Goal: Task Accomplishment & Management: Use online tool/utility

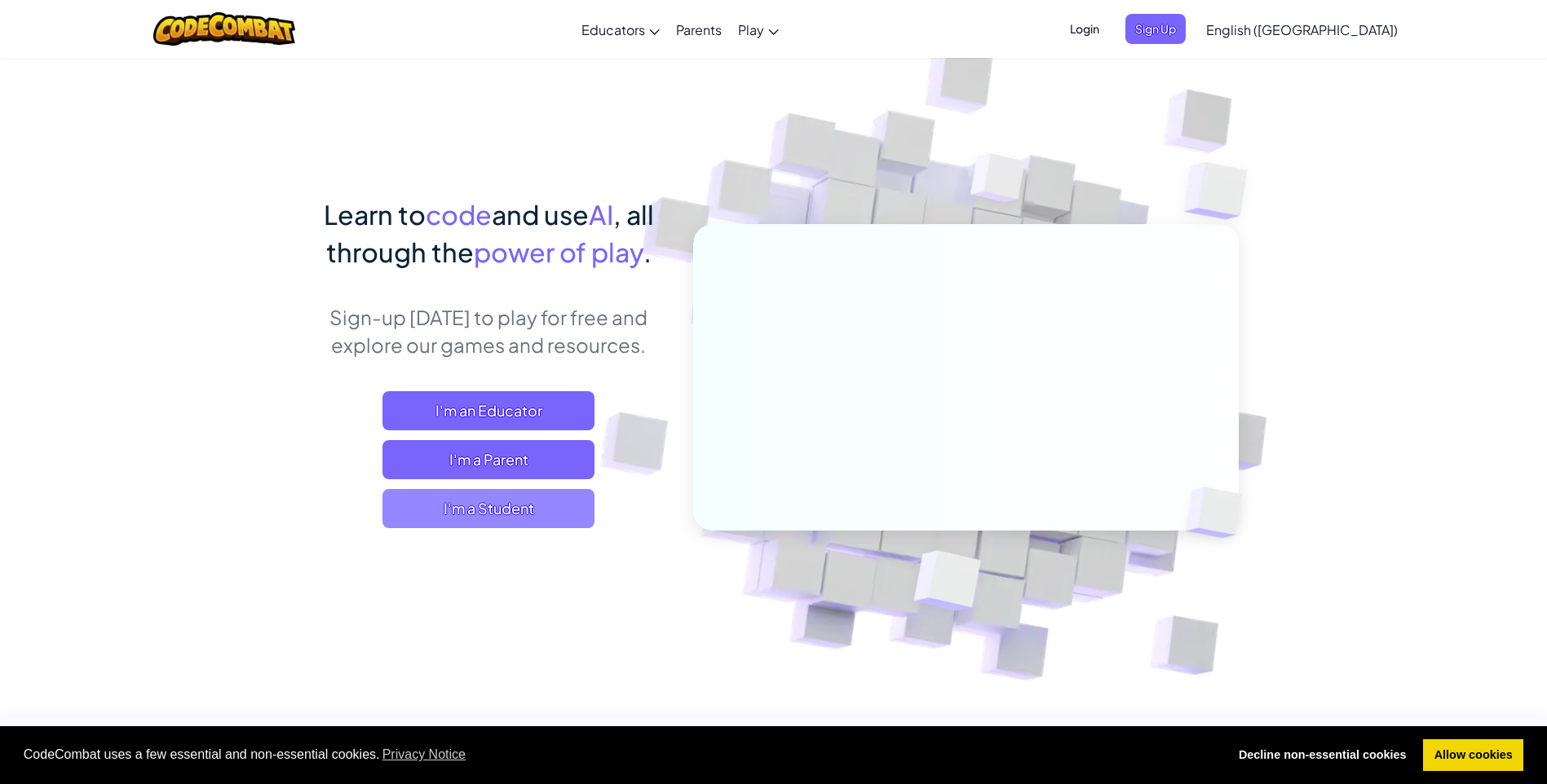
click at [493, 503] on span "I'm a Student" at bounding box center [489, 509] width 211 height 39
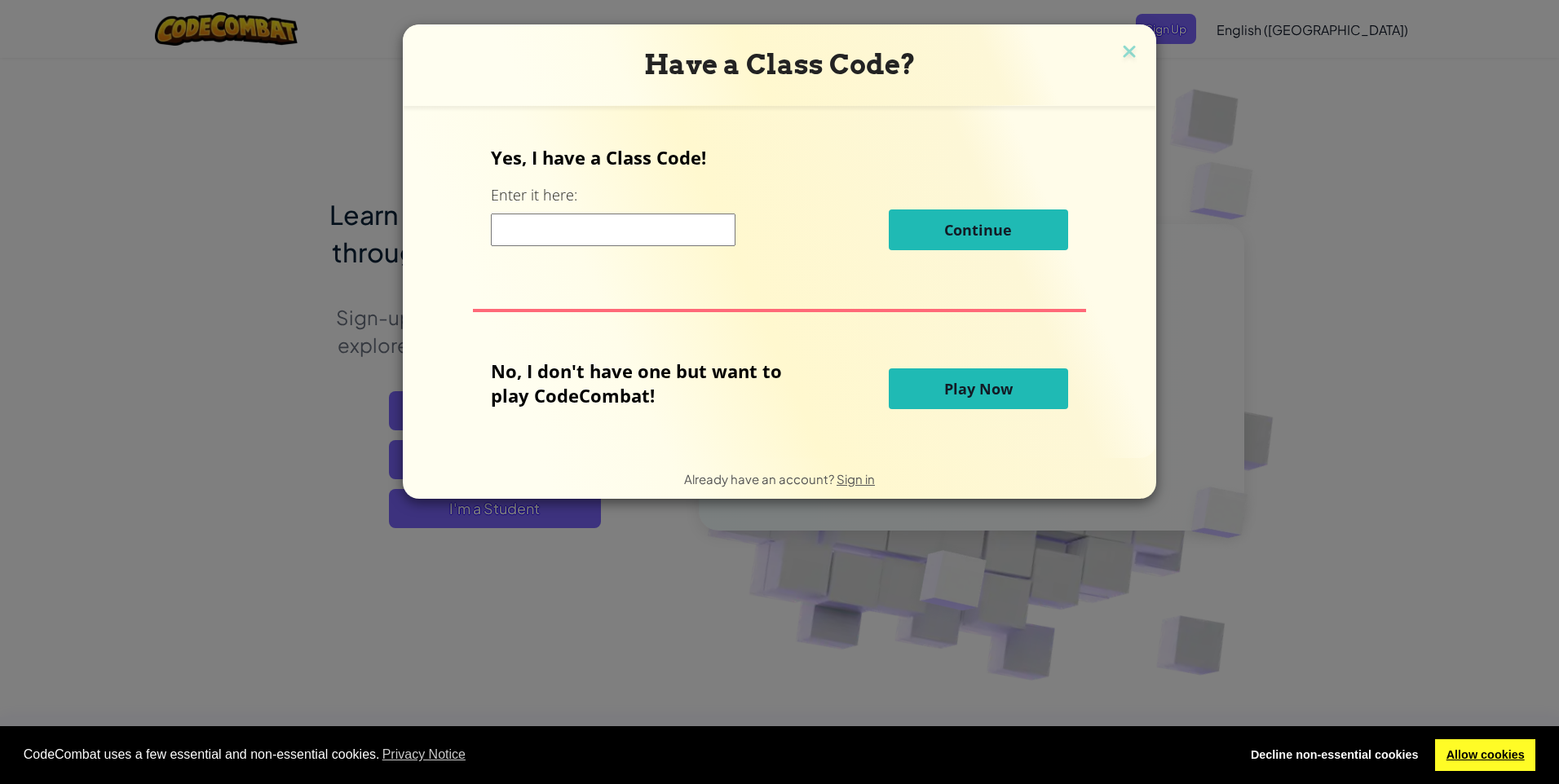
click at [1478, 758] on link "Allow cookies" at bounding box center [1485, 755] width 100 height 32
click at [626, 218] on input at bounding box center [613, 229] width 245 height 32
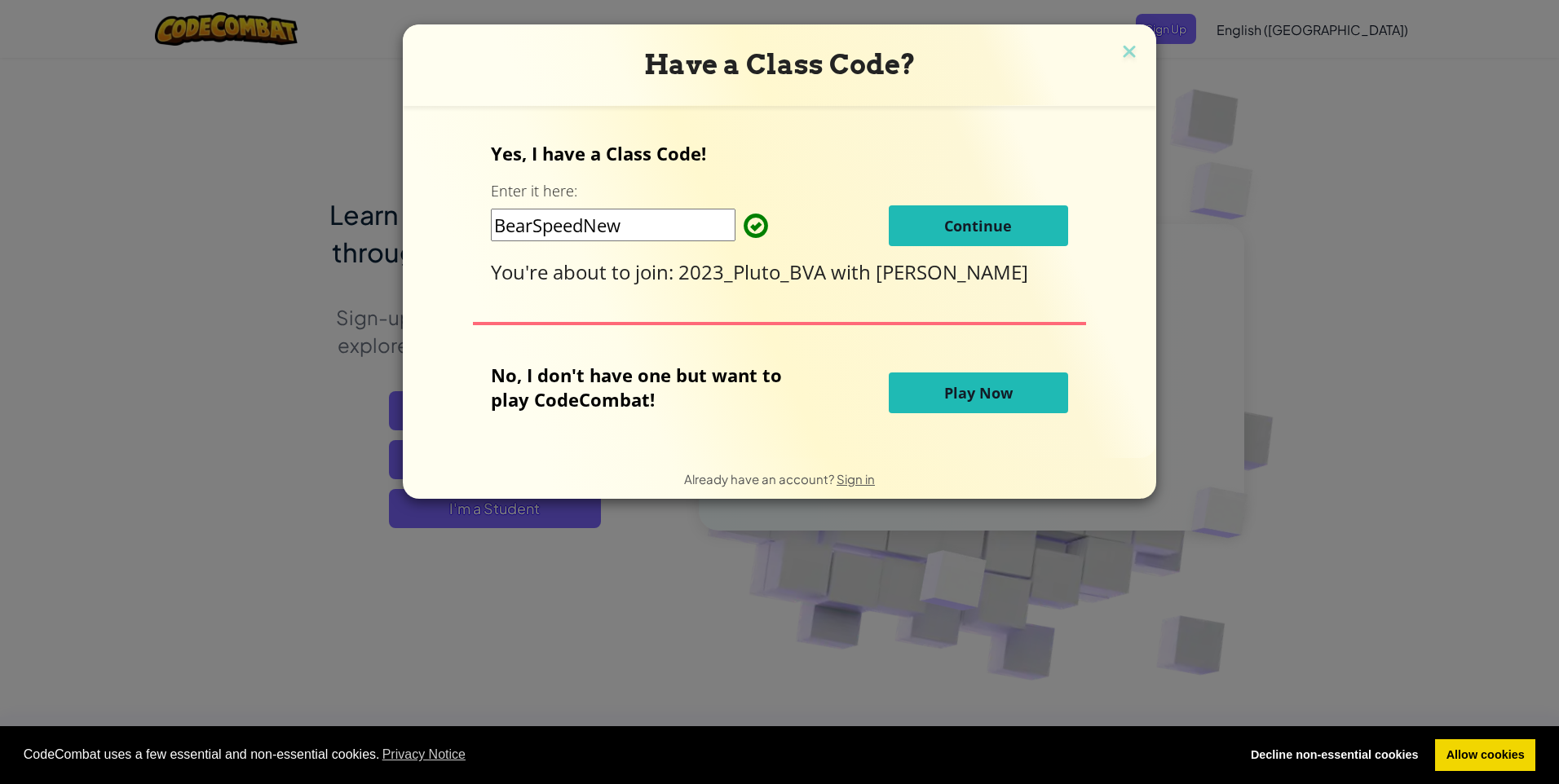
type input "BearSpeedNew"
click at [1012, 226] on button "Continue" at bounding box center [978, 226] width 179 height 41
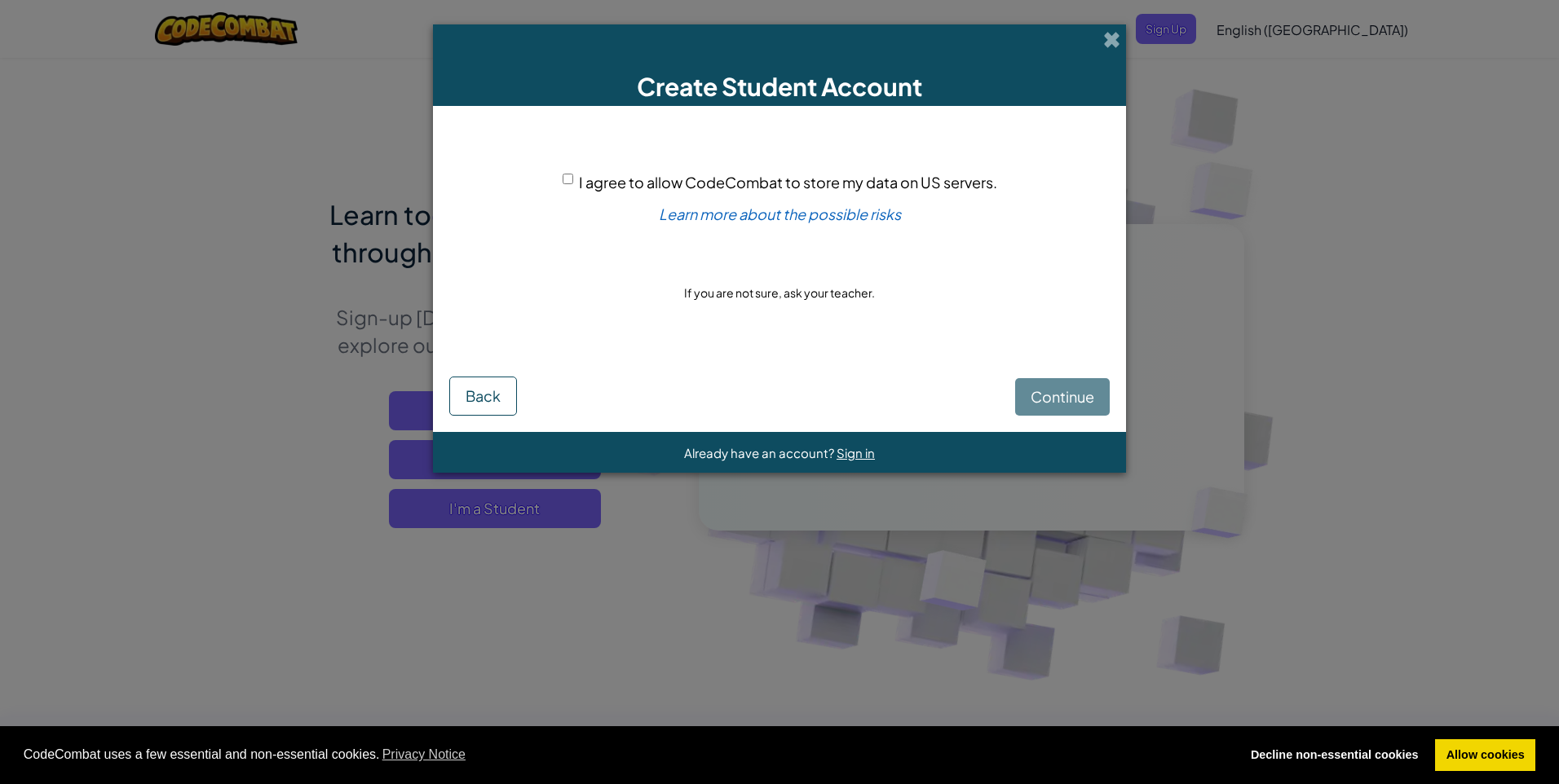
click at [573, 183] on input "I agree to allow CodeCombat to store my data on US servers." at bounding box center [568, 178] width 11 height 11
click at [579, 191] on span "I agree to allow CodeCombat to store my data on US servers." at bounding box center [787, 182] width 418 height 19
click at [573, 184] on input "I agree to allow CodeCombat to store my data on US servers." at bounding box center [568, 178] width 11 height 11
click at [1093, 388] on div "Continue Back" at bounding box center [780, 385] width 660 height 63
click at [564, 171] on div "I agree to allow CodeCombat to store my data on US servers." at bounding box center [780, 182] width 435 height 23
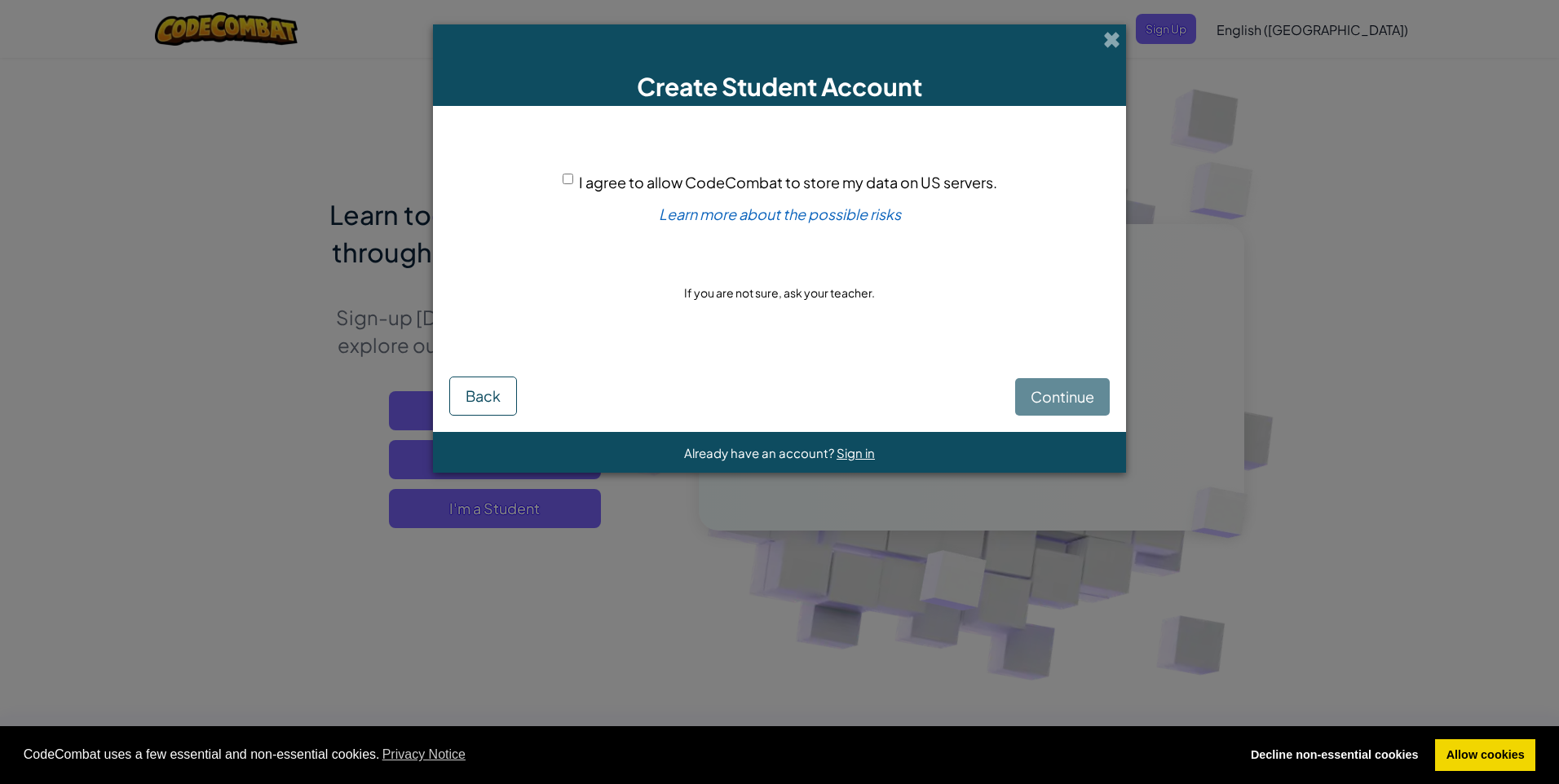
click at [623, 182] on span "I agree to allow CodeCombat to store my data on US servers." at bounding box center [787, 182] width 418 height 19
click at [573, 182] on input "I agree to allow CodeCombat to store my data on US servers." at bounding box center [568, 178] width 11 height 11
checkbox input "true"
click at [1065, 392] on span "Continue" at bounding box center [1062, 396] width 64 height 19
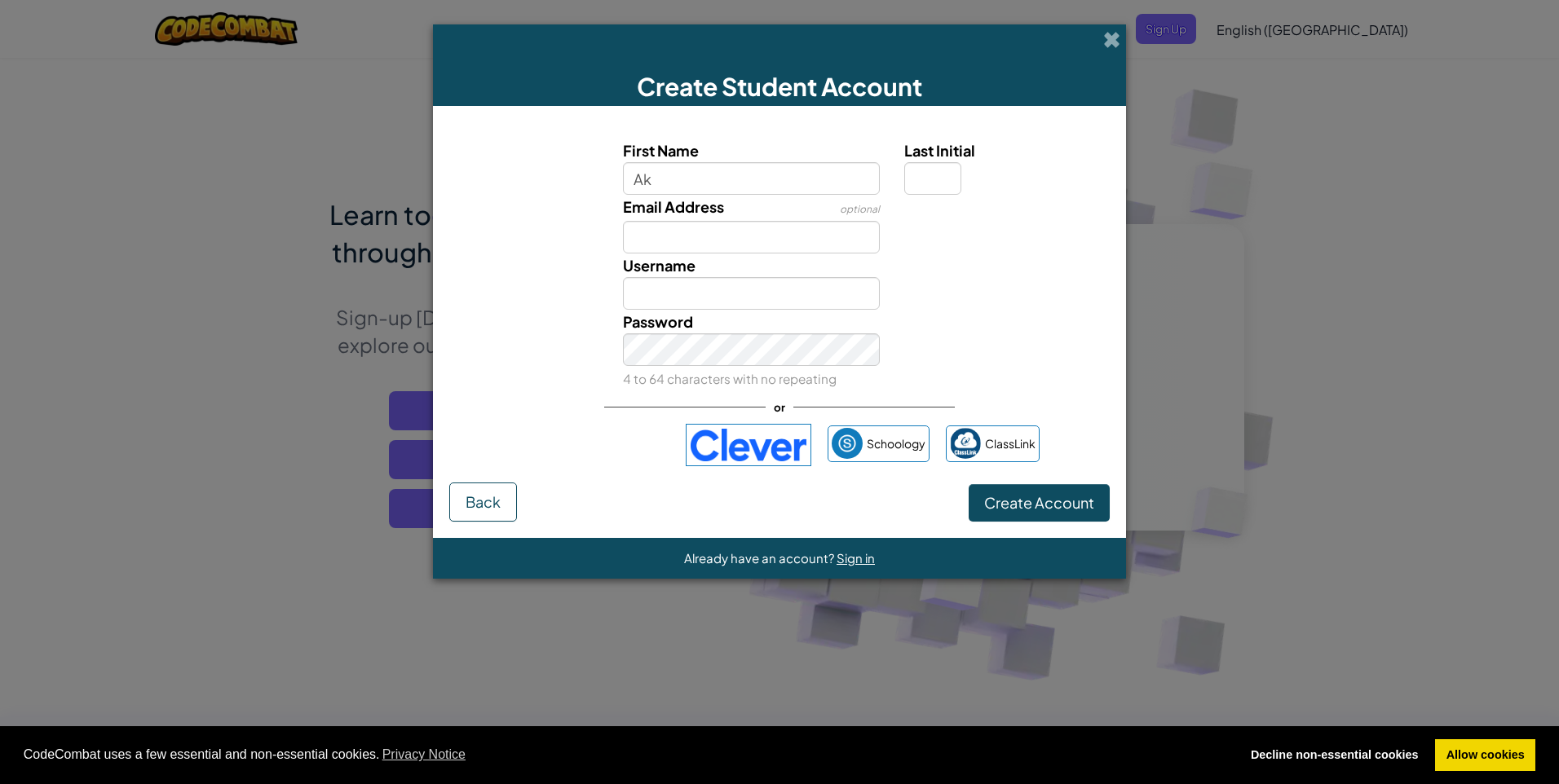
type input "Akshaya"
type input "M"
type input "AkshayaM"
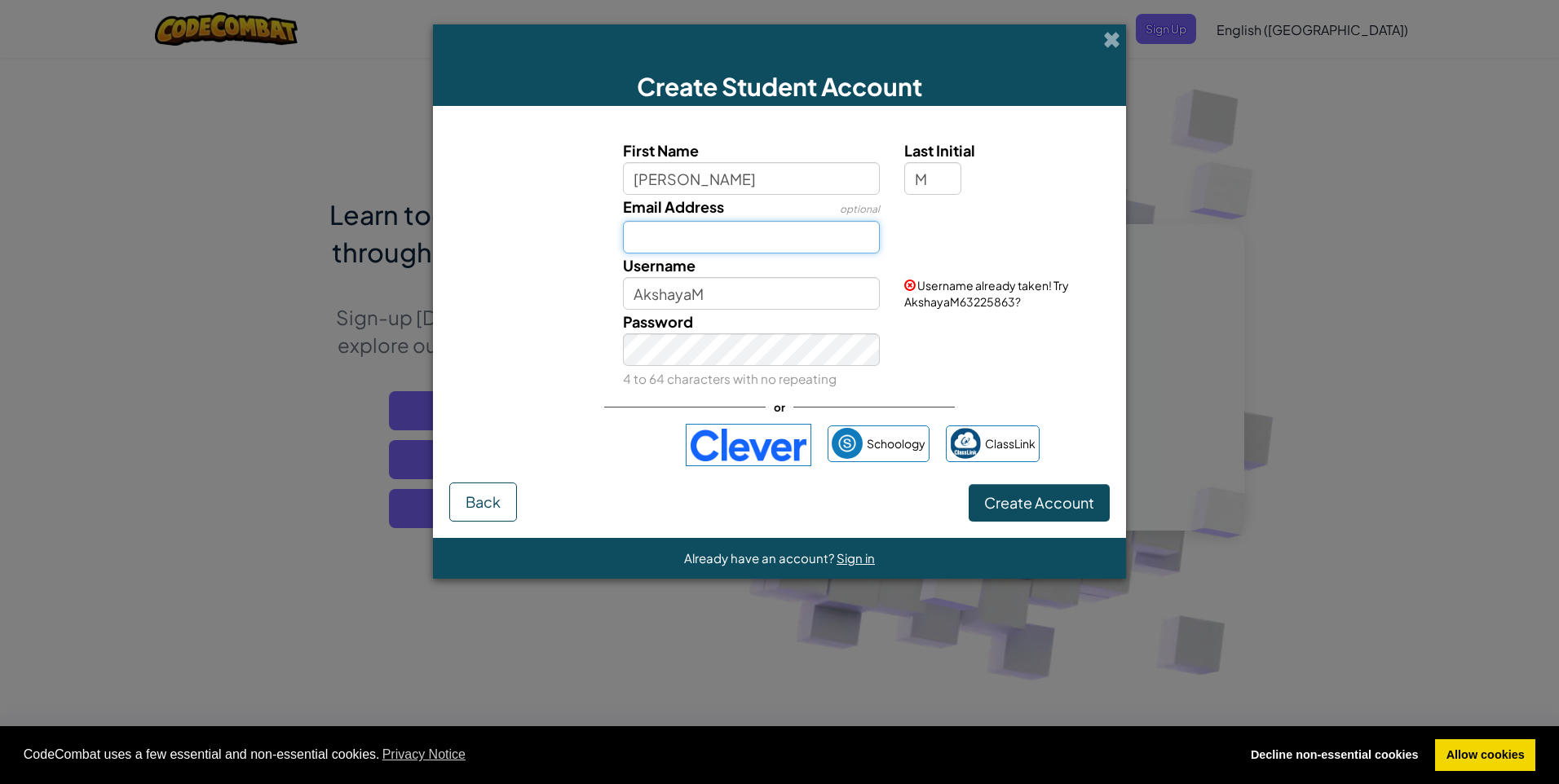
click at [725, 235] on input "Email Address" at bounding box center [751, 237] width 258 height 32
type input "23-Margam-A@nonsuchschool.org"
click at [710, 290] on input "AkshayaM" at bounding box center [751, 293] width 258 height 32
type input "AkshayaMargam"
click at [1029, 512] on button "Create Account" at bounding box center [1039, 503] width 141 height 37
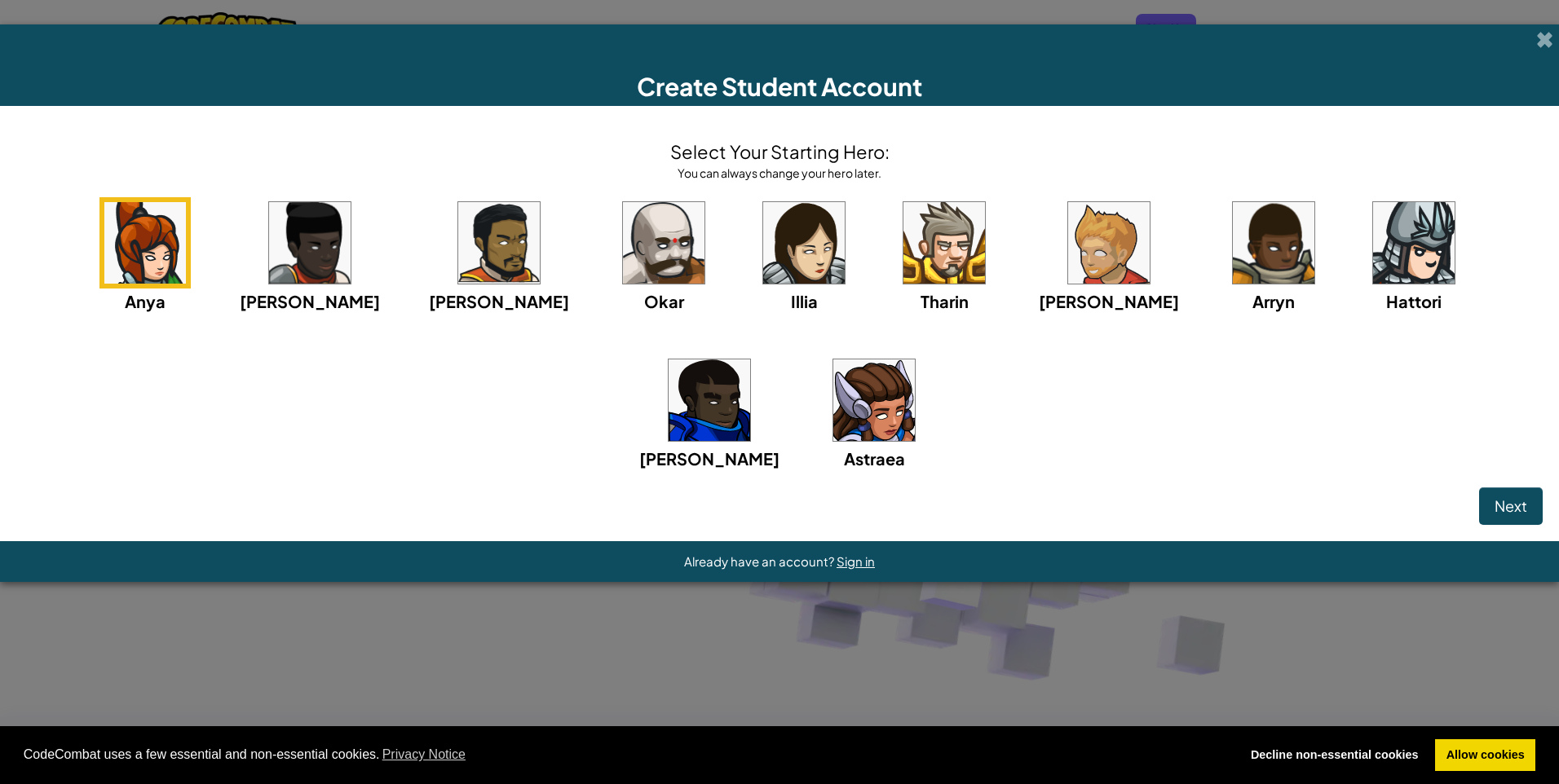
click at [763, 266] on img at bounding box center [803, 242] width 81 height 81
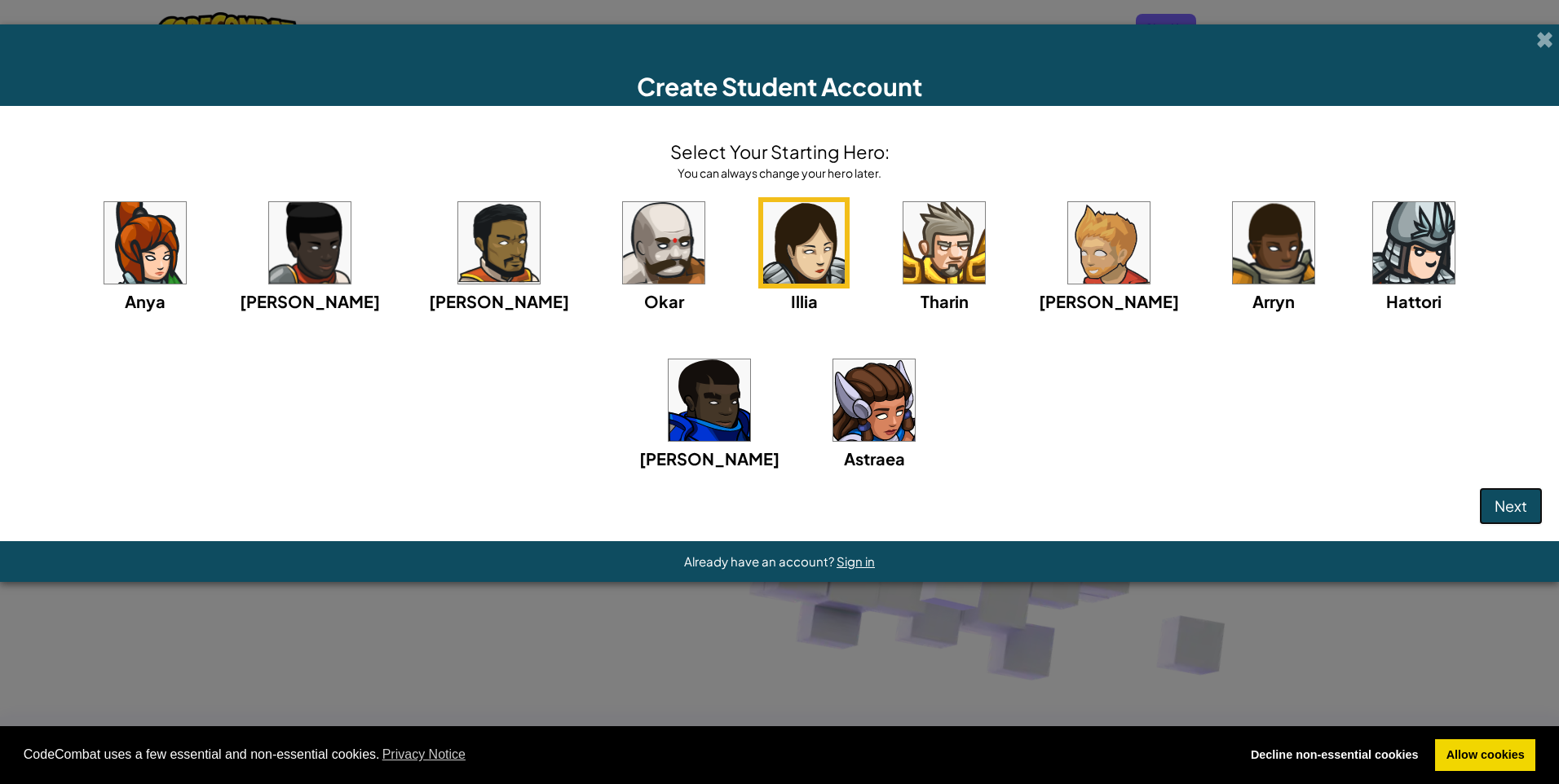
click at [1494, 516] on button "Next" at bounding box center [1510, 506] width 64 height 37
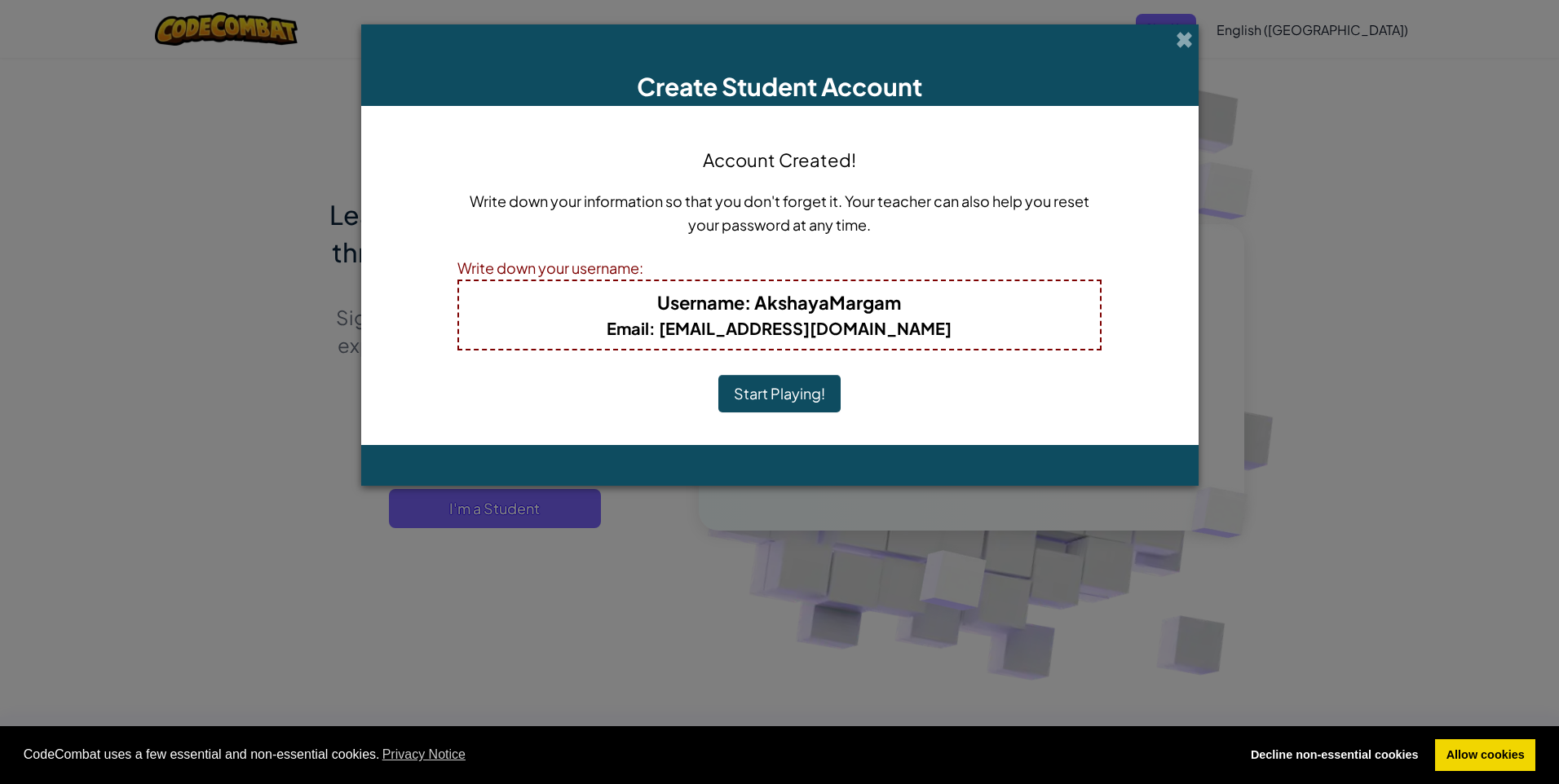
click at [786, 400] on button "Start Playing!" at bounding box center [780, 393] width 122 height 37
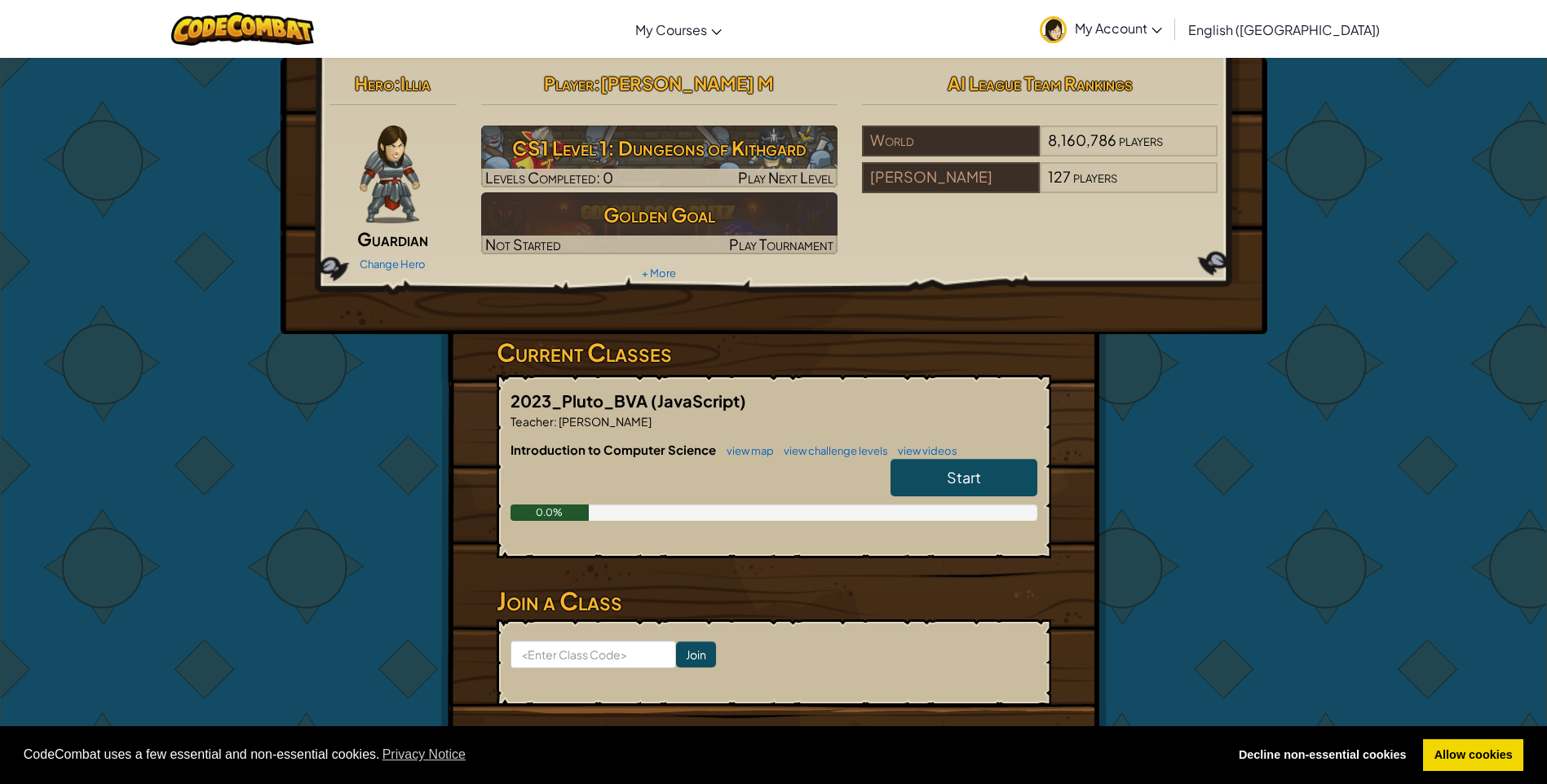
click at [364, 256] on div "Change Hero" at bounding box center [393, 263] width 128 height 26
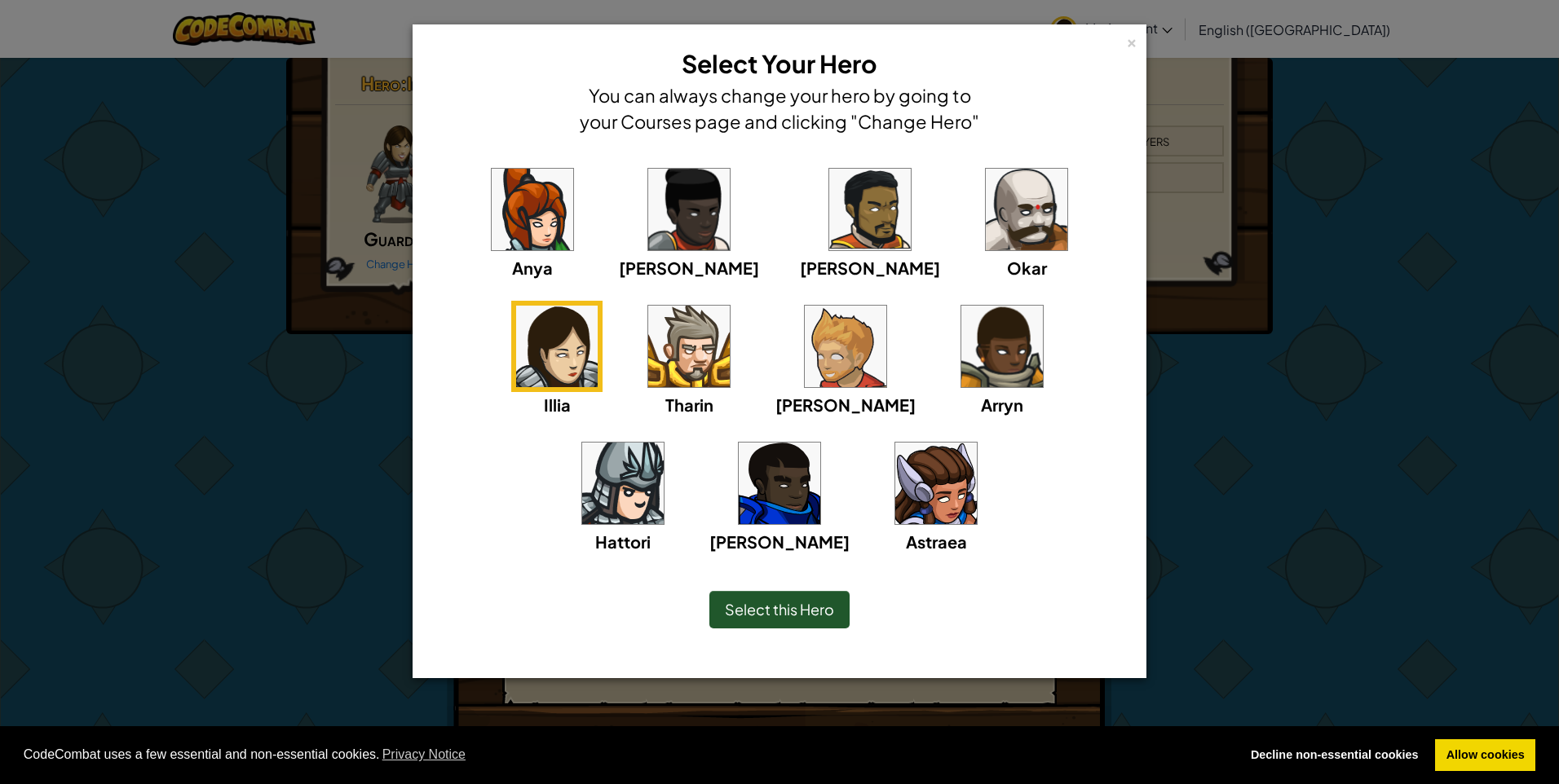
click at [509, 201] on img at bounding box center [532, 208] width 81 height 81
click at [782, 605] on span "Select this Hero" at bounding box center [780, 609] width 110 height 19
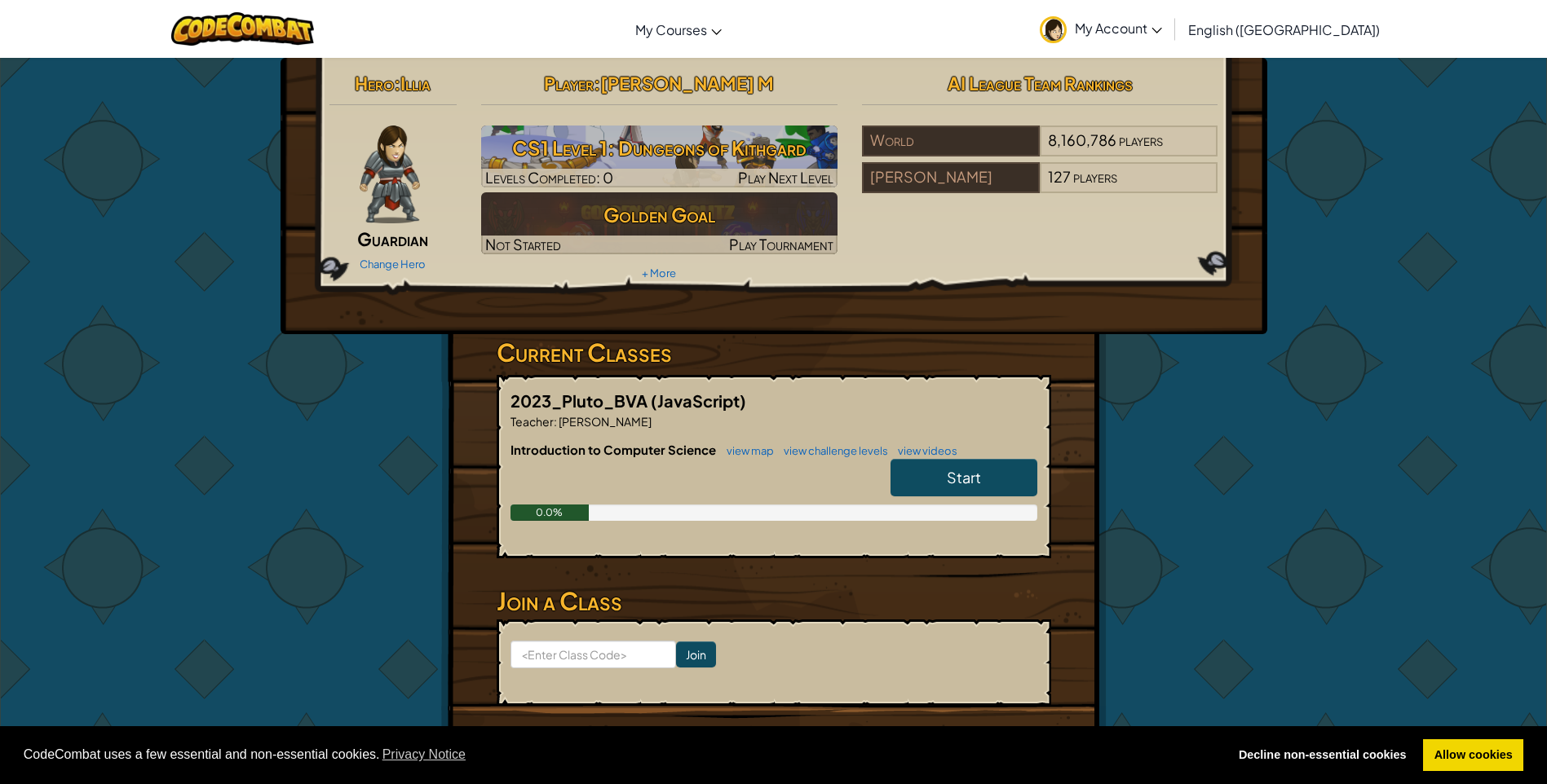
click at [420, 255] on div "Change Hero" at bounding box center [393, 263] width 128 height 26
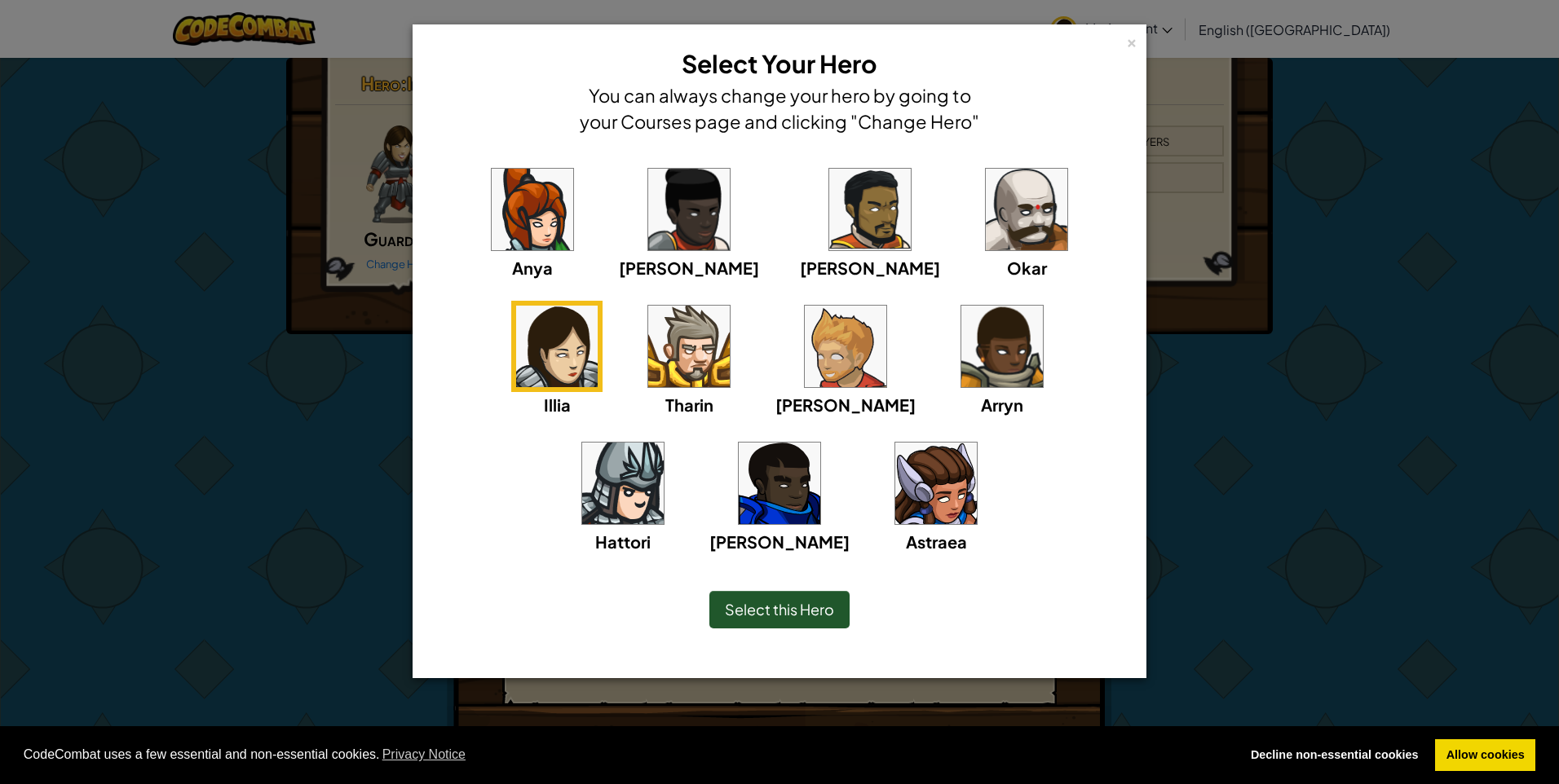
click at [502, 198] on img at bounding box center [532, 208] width 81 height 81
click at [804, 607] on span "Select this Hero" at bounding box center [780, 609] width 110 height 19
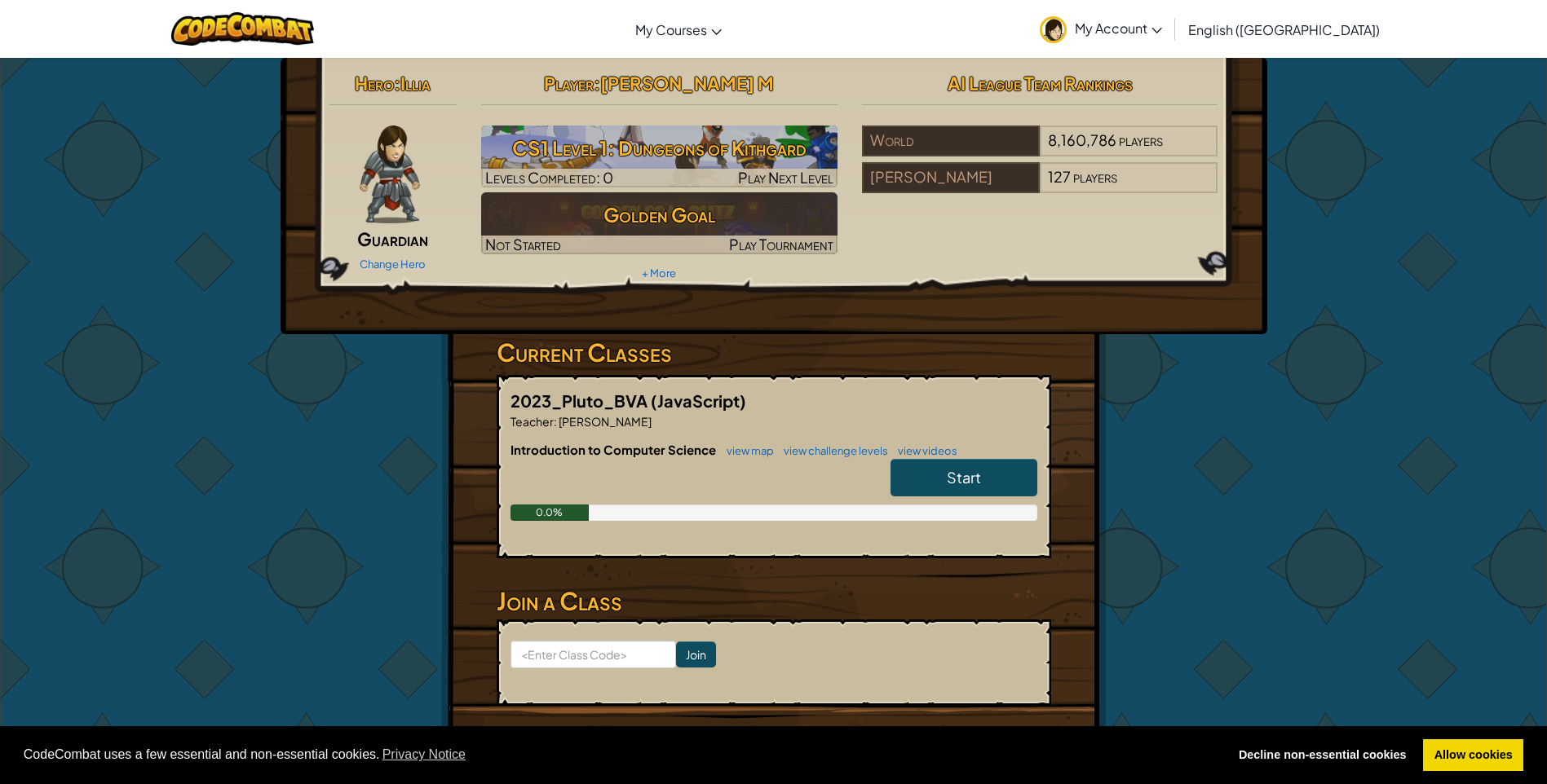
click at [1162, 25] on span "My Account" at bounding box center [1117, 27] width 87 height 17
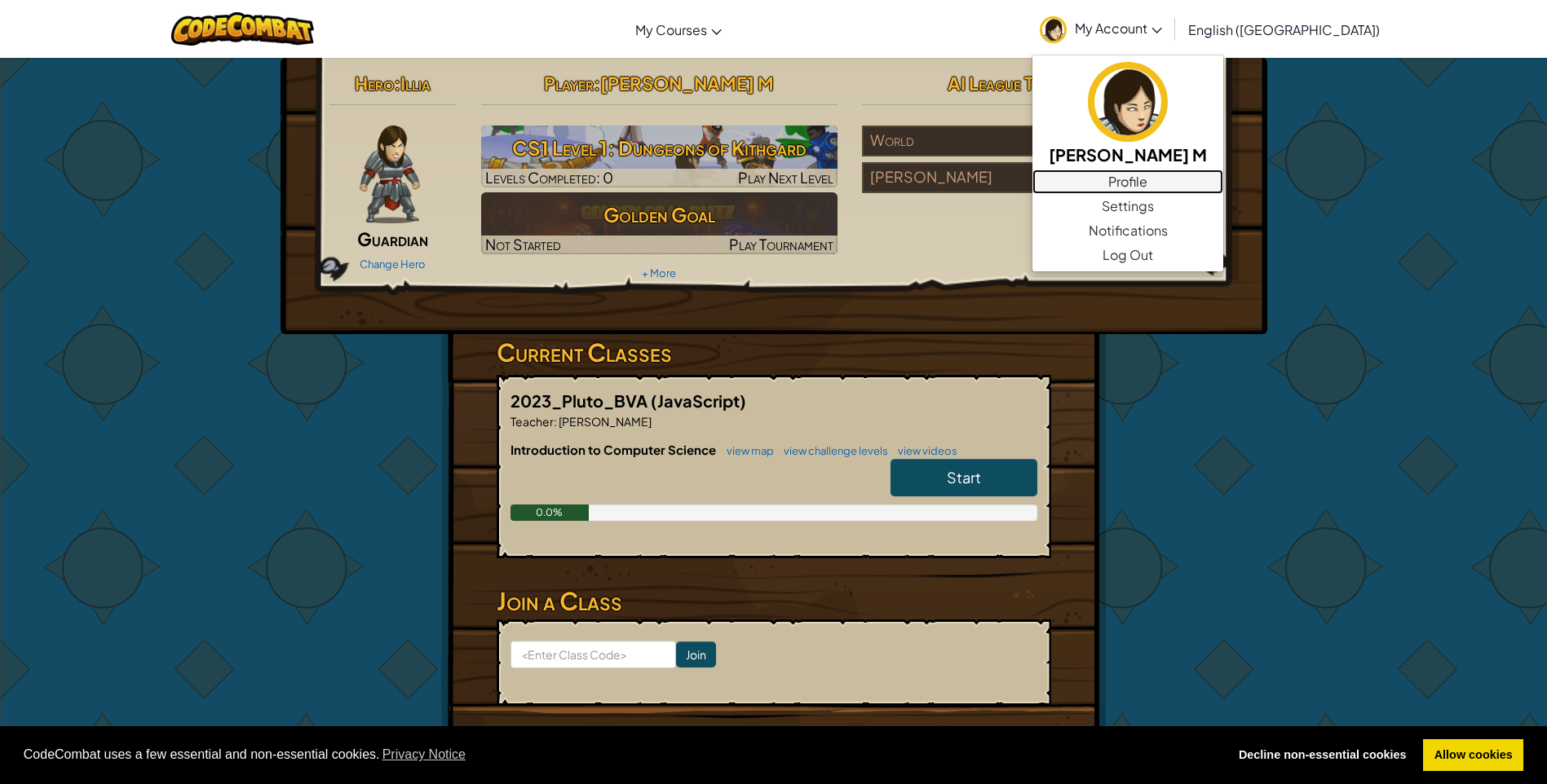
click at [1211, 178] on link "Profile" at bounding box center [1127, 181] width 191 height 24
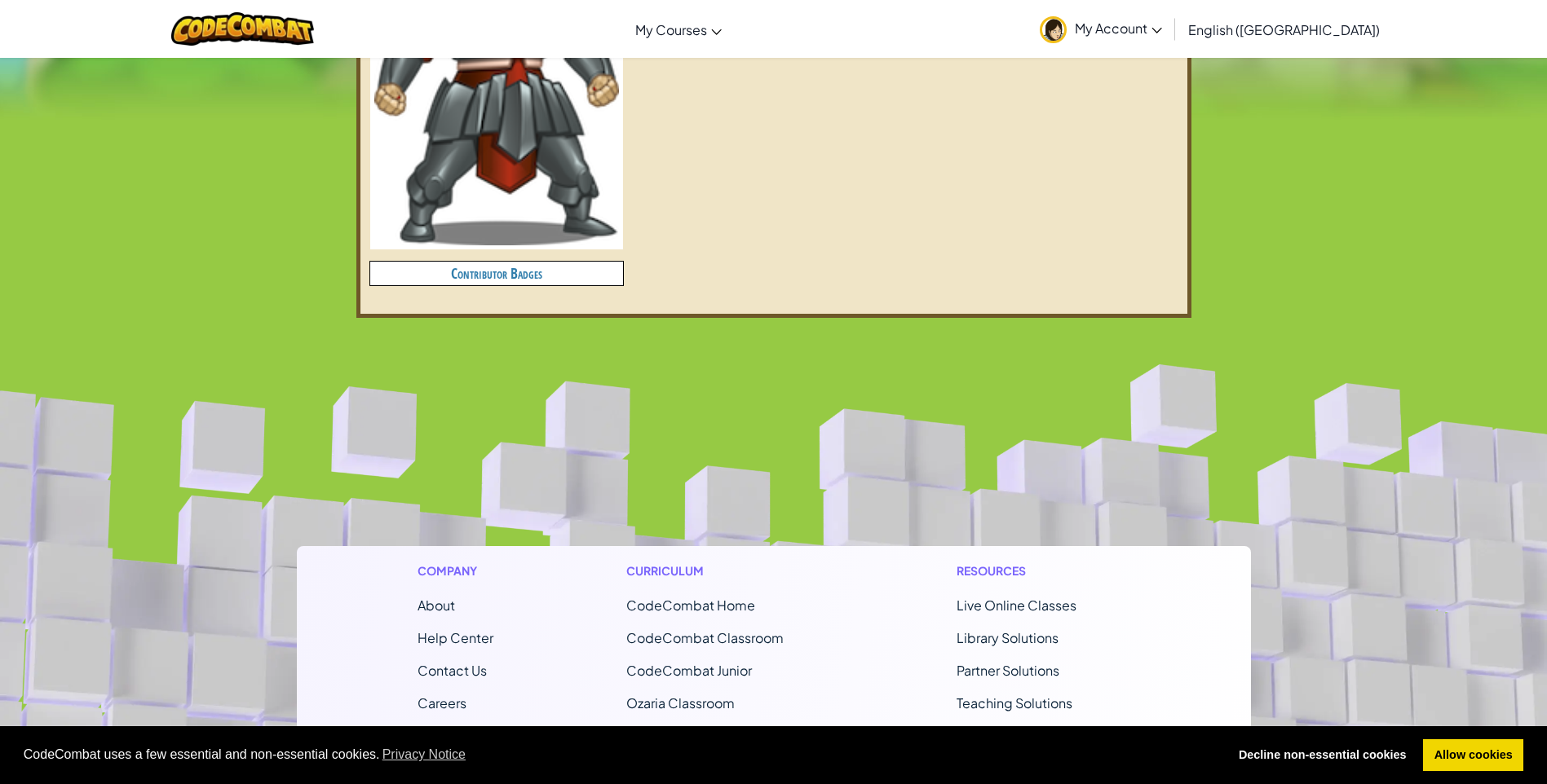
scroll to position [897, 0]
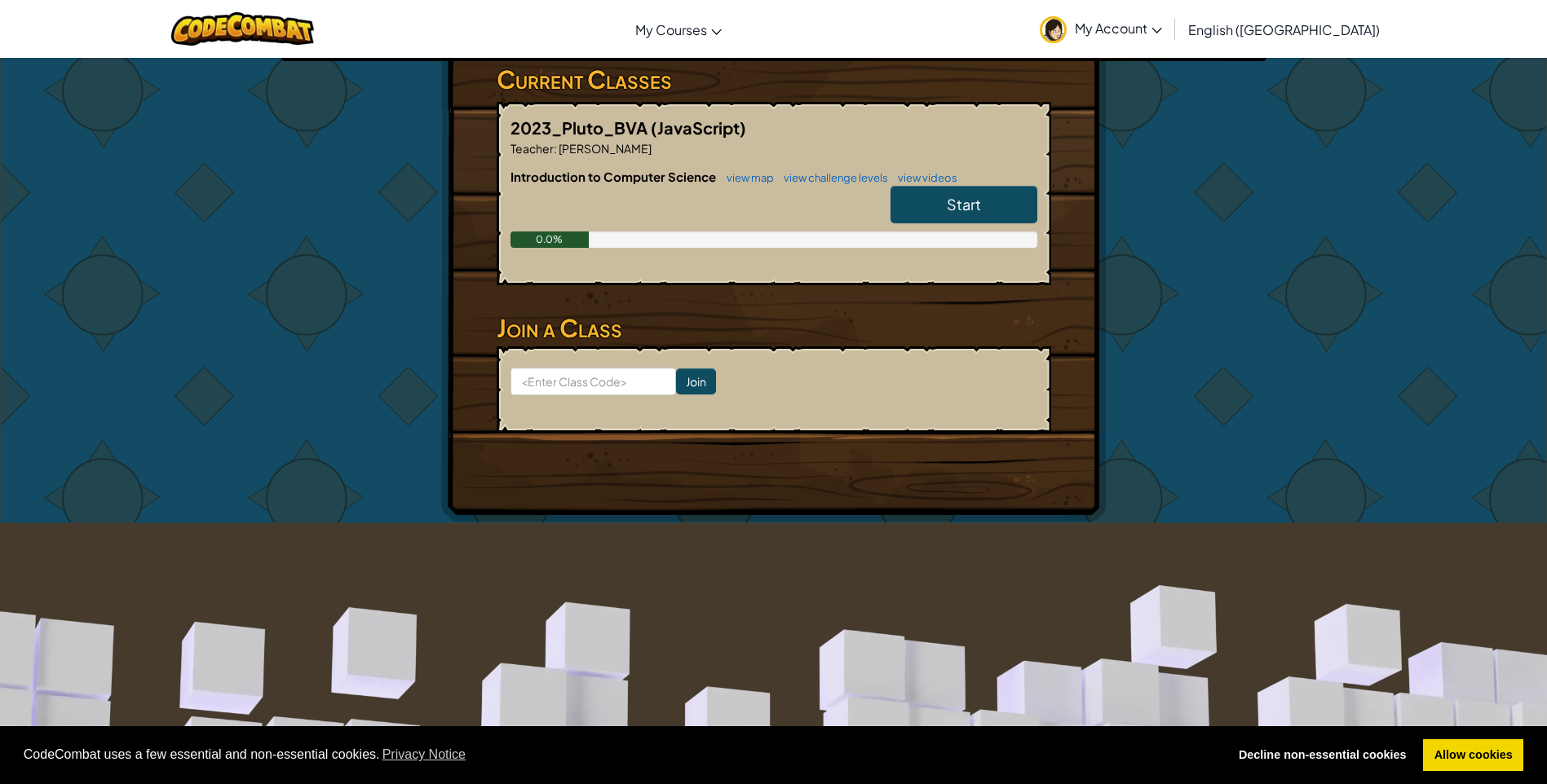
scroll to position [245, 0]
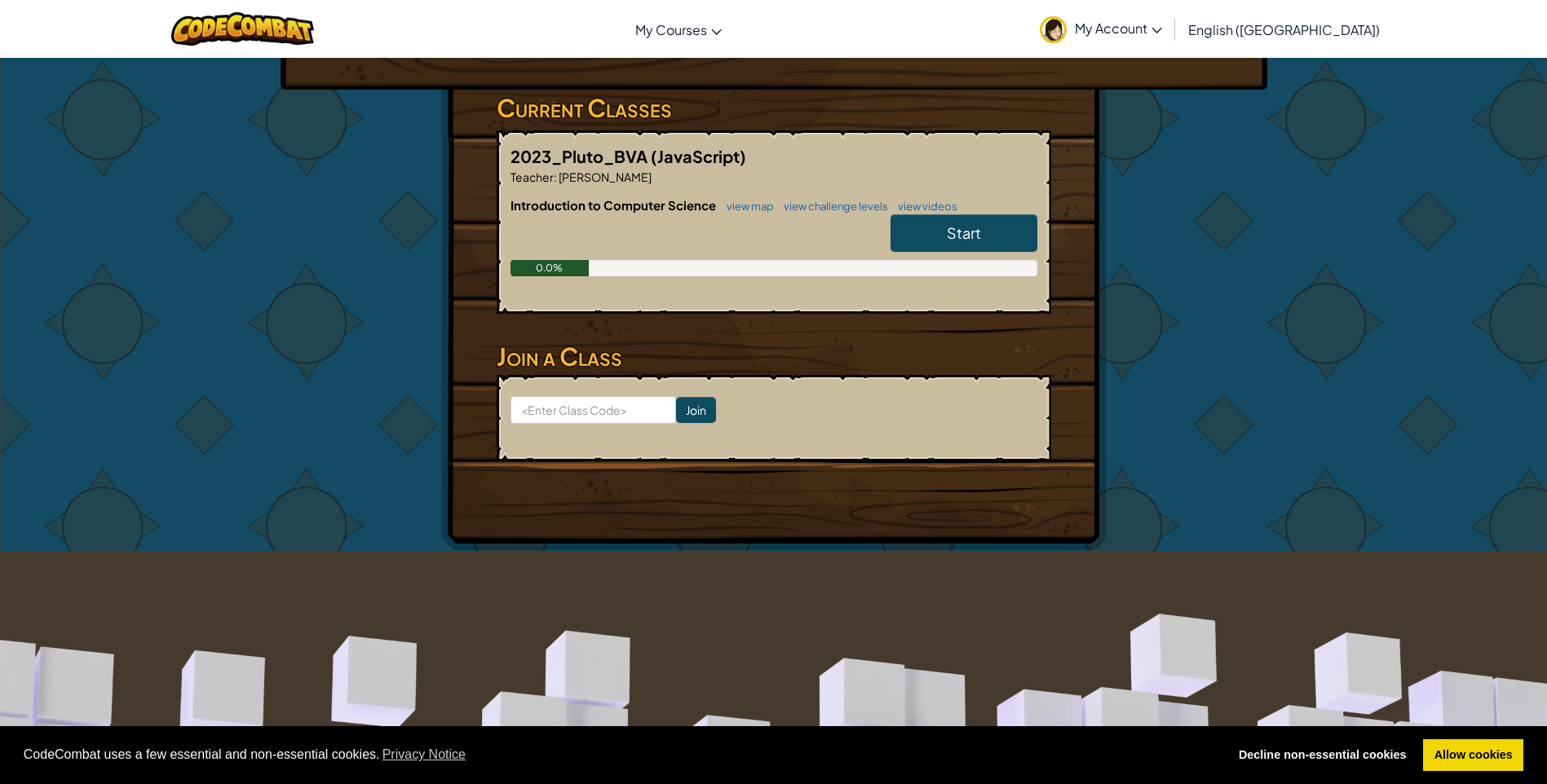
click at [1001, 222] on link "Start" at bounding box center [963, 233] width 147 height 37
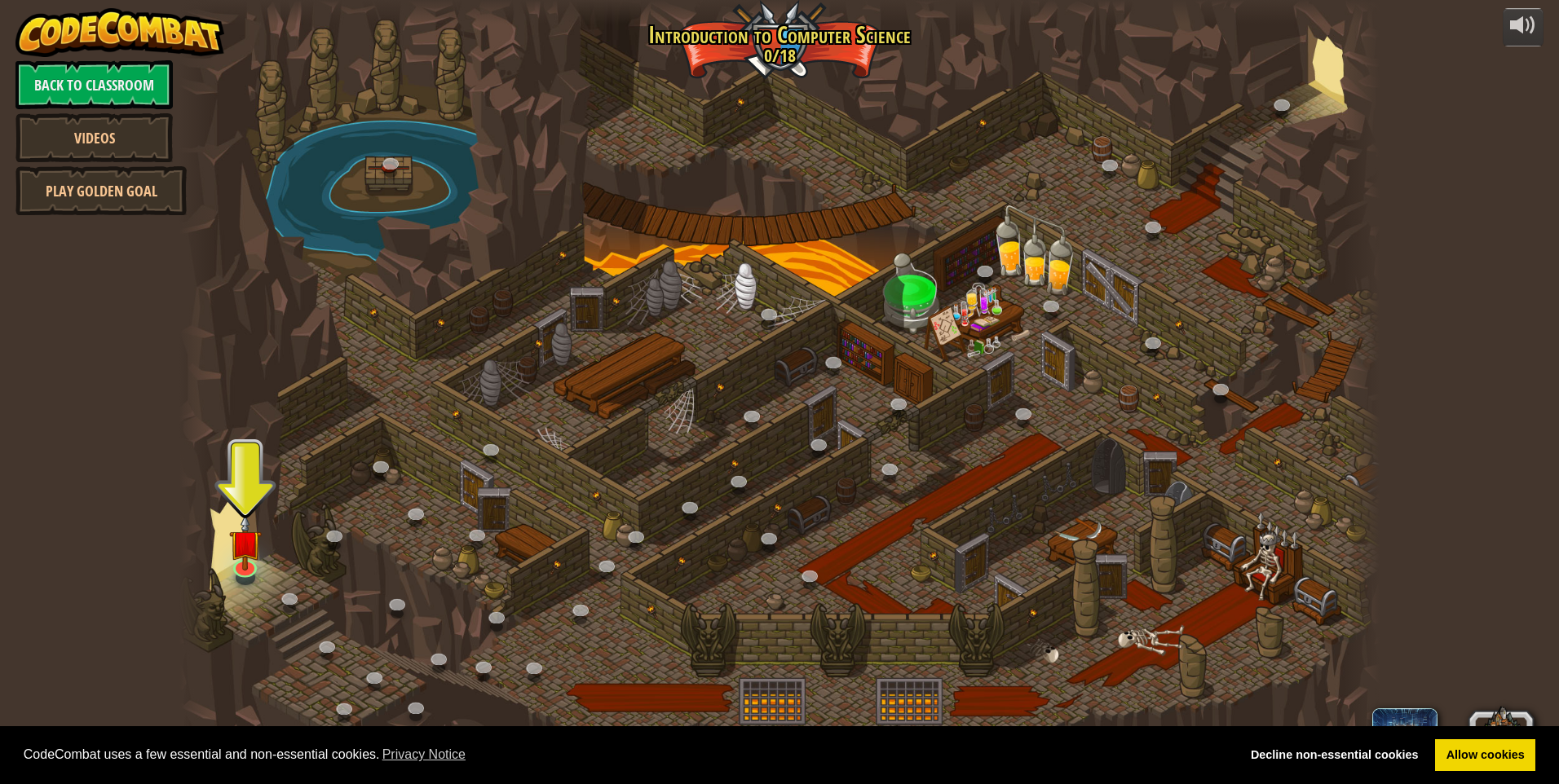
drag, startPoint x: 768, startPoint y: 361, endPoint x: 772, endPoint y: 370, distance: 9.8
click at [772, 369] on div at bounding box center [780, 392] width 1201 height 784
click at [251, 533] on img at bounding box center [245, 529] width 32 height 74
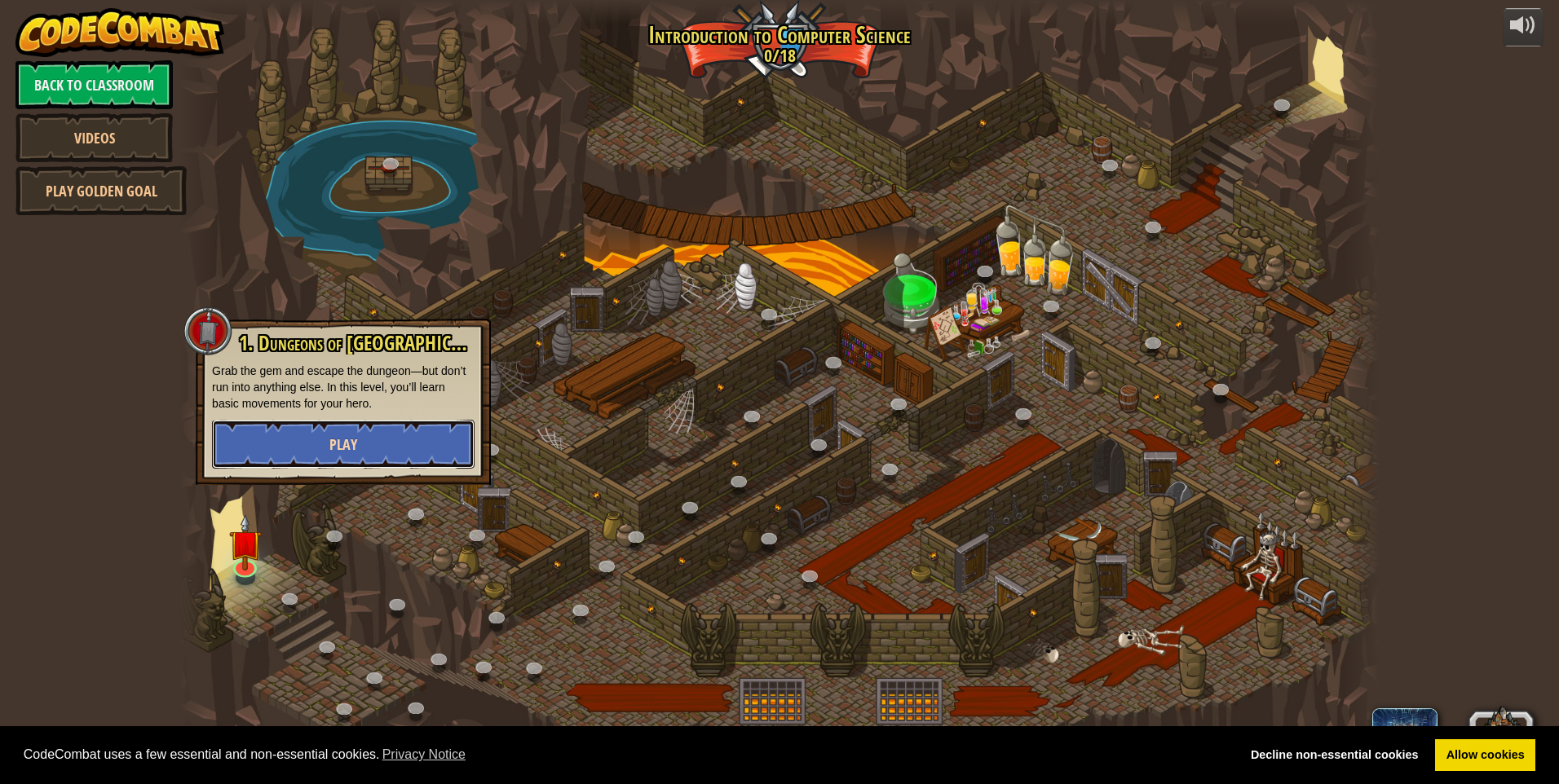
click at [302, 450] on button "Play" at bounding box center [343, 444] width 262 height 49
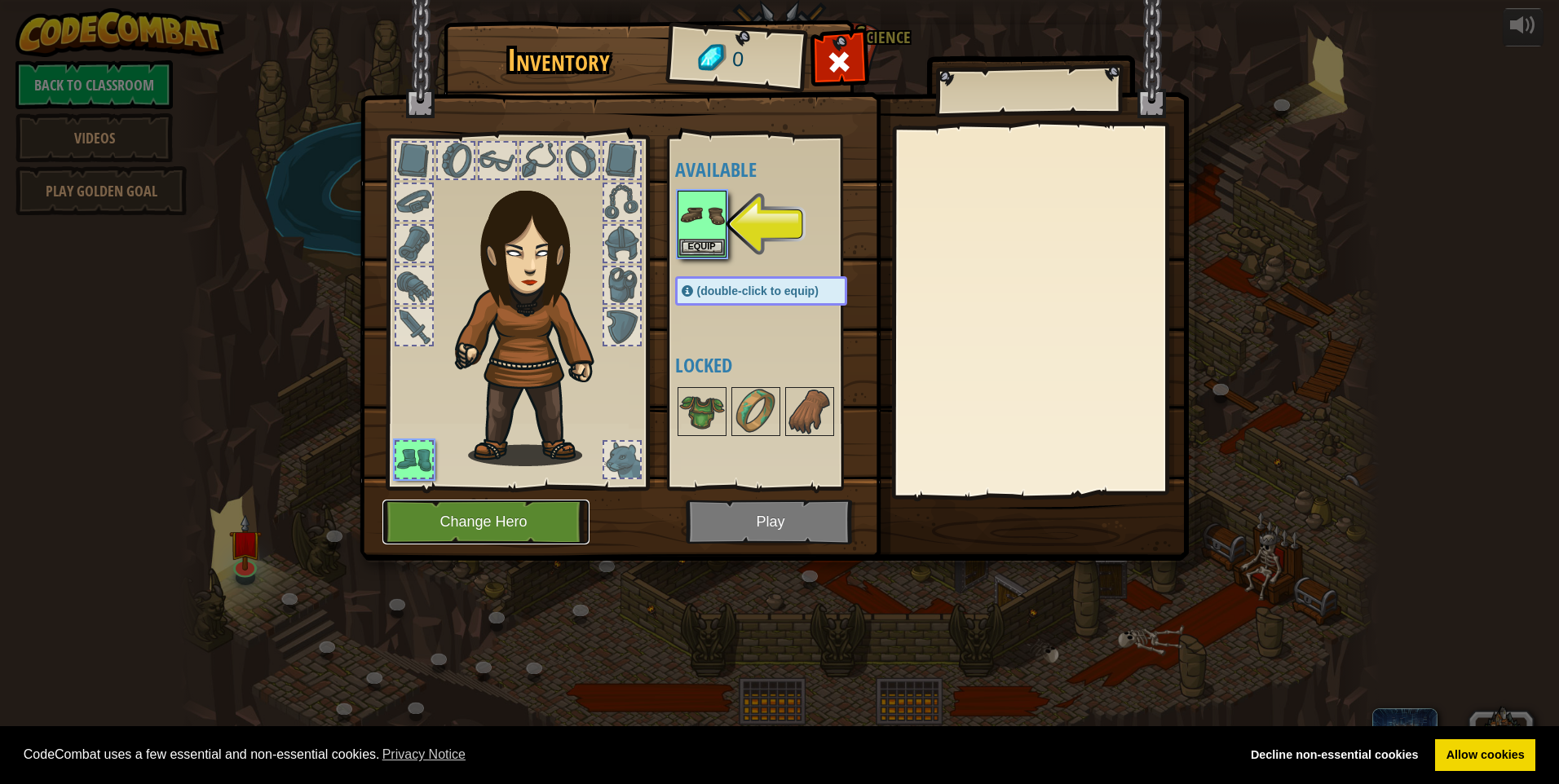
click at [437, 507] on button "Change Hero" at bounding box center [486, 522] width 207 height 45
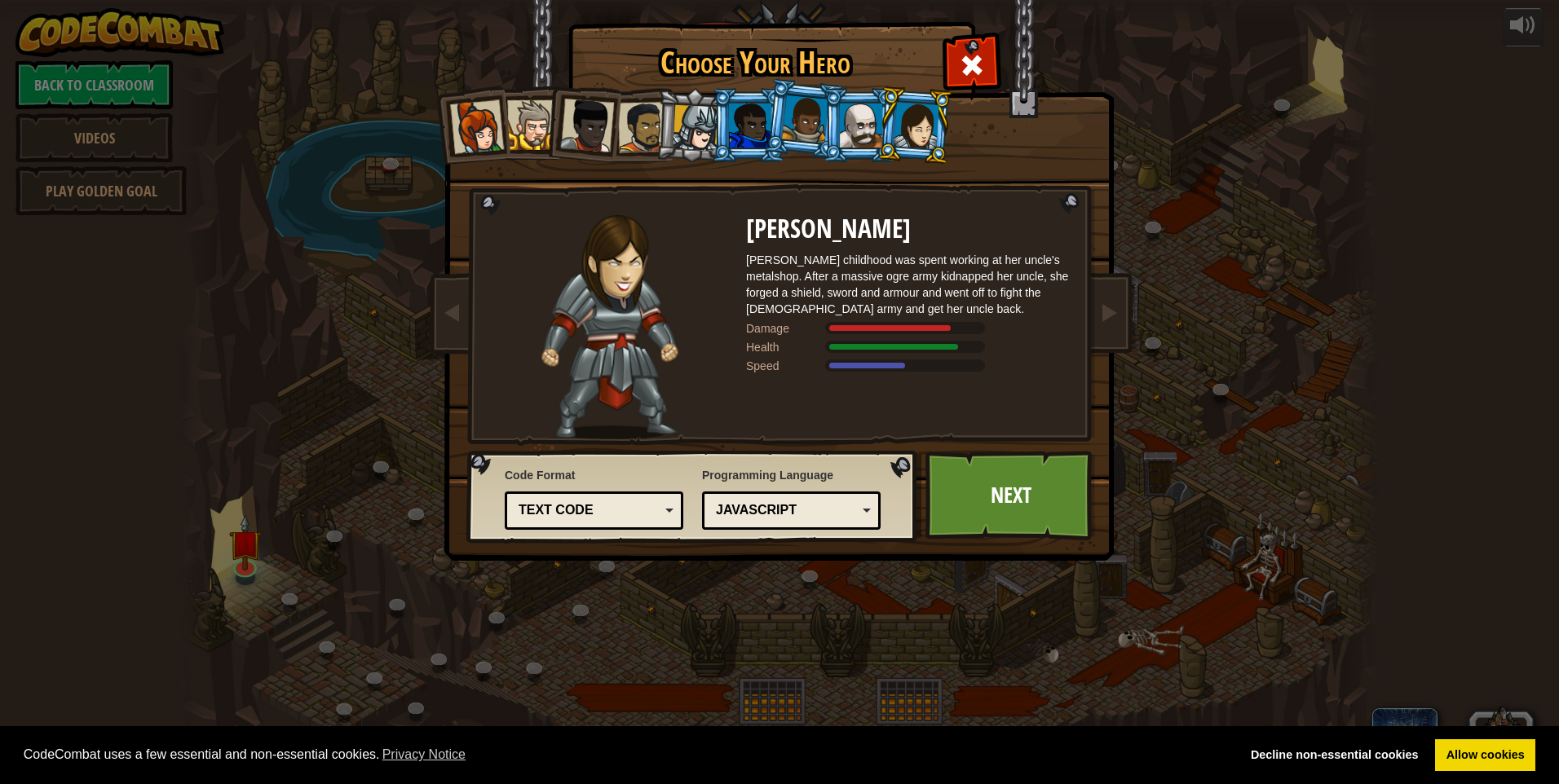
click at [479, 117] on div at bounding box center [477, 126] width 54 height 54
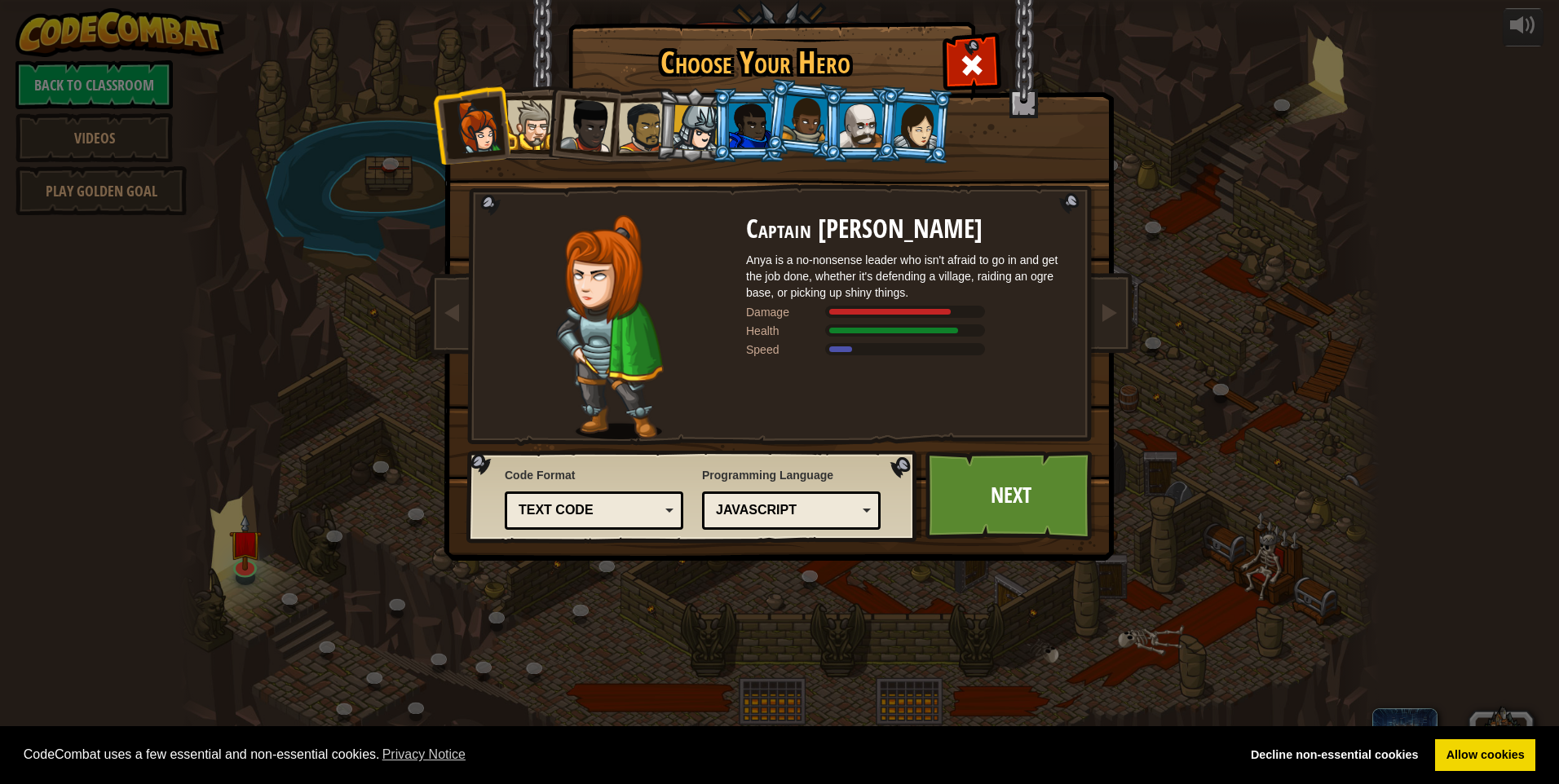
click at [716, 142] on li at bounding box center [748, 125] width 73 height 74
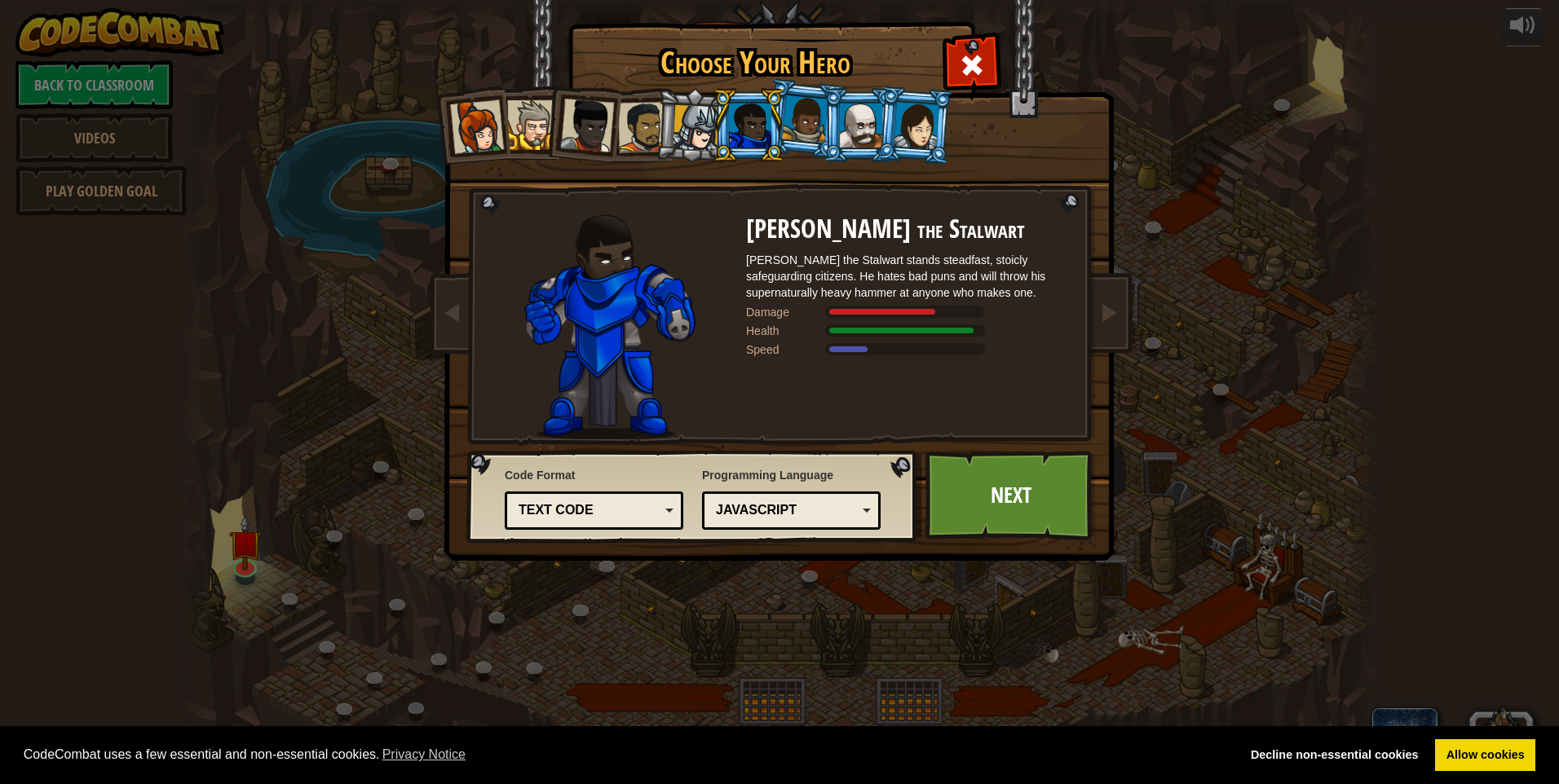
click at [681, 118] on div at bounding box center [695, 127] width 46 height 46
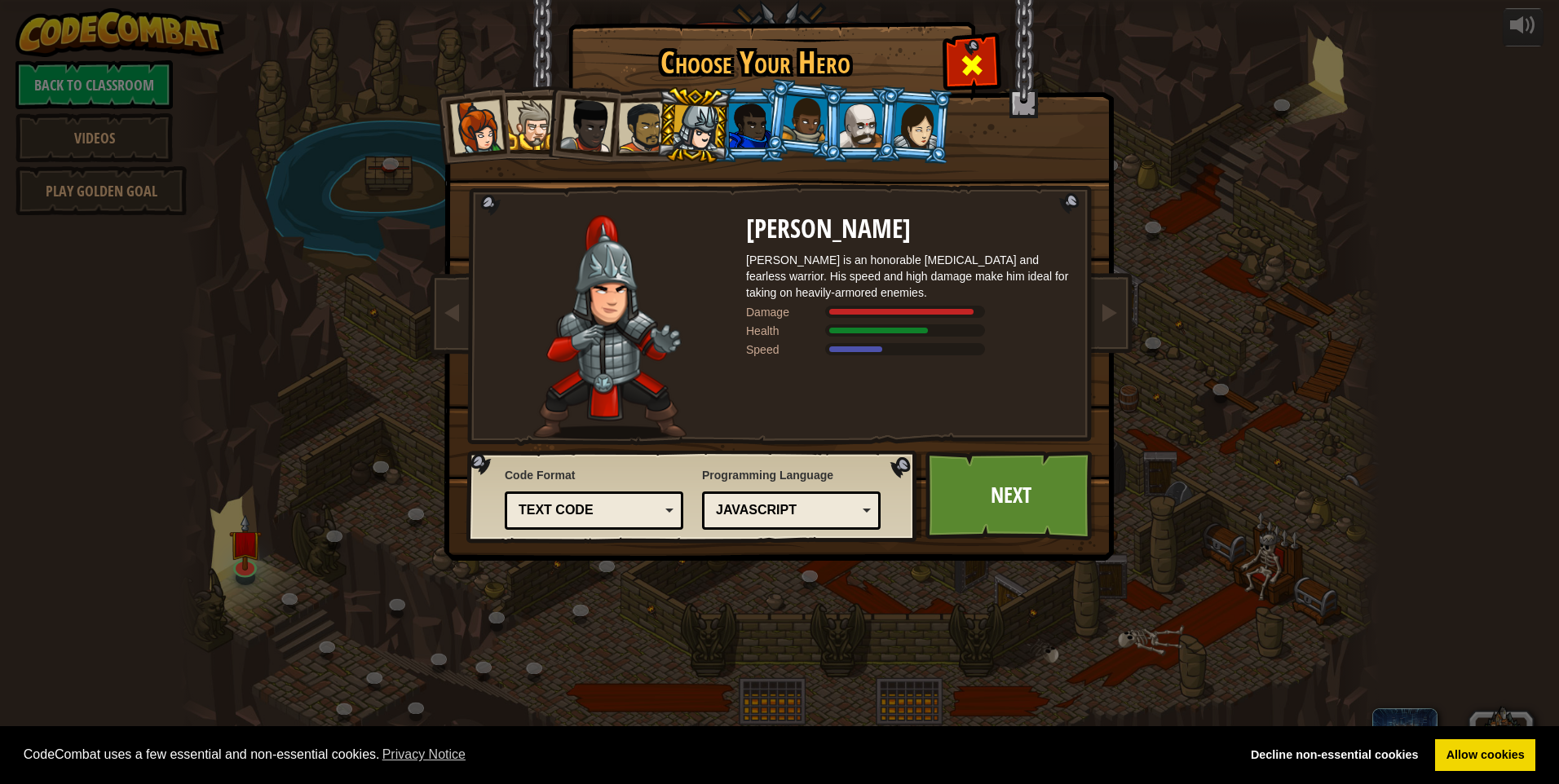
click at [972, 75] on span at bounding box center [971, 65] width 26 height 26
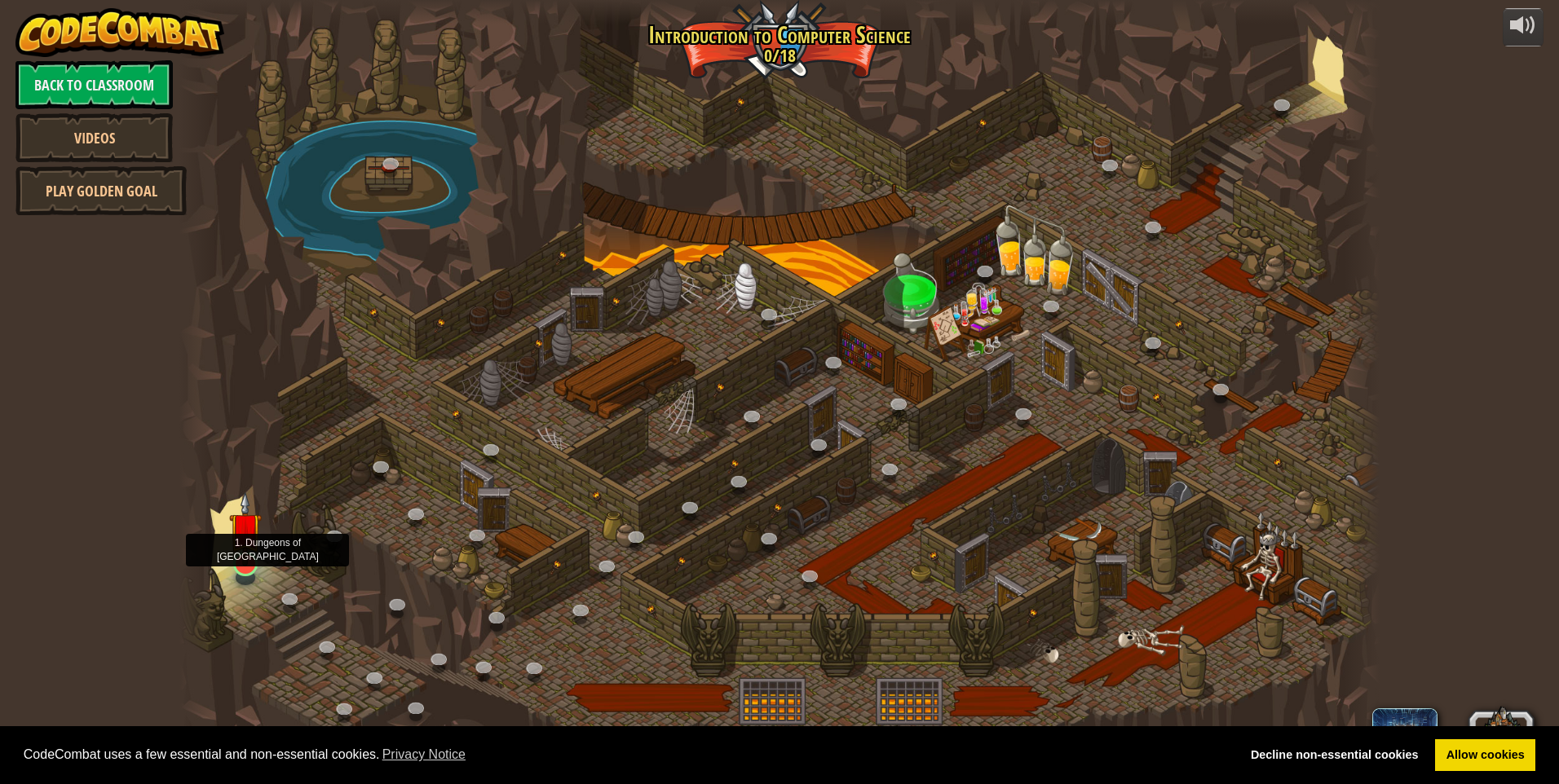
click at [231, 540] on img at bounding box center [245, 529] width 32 height 74
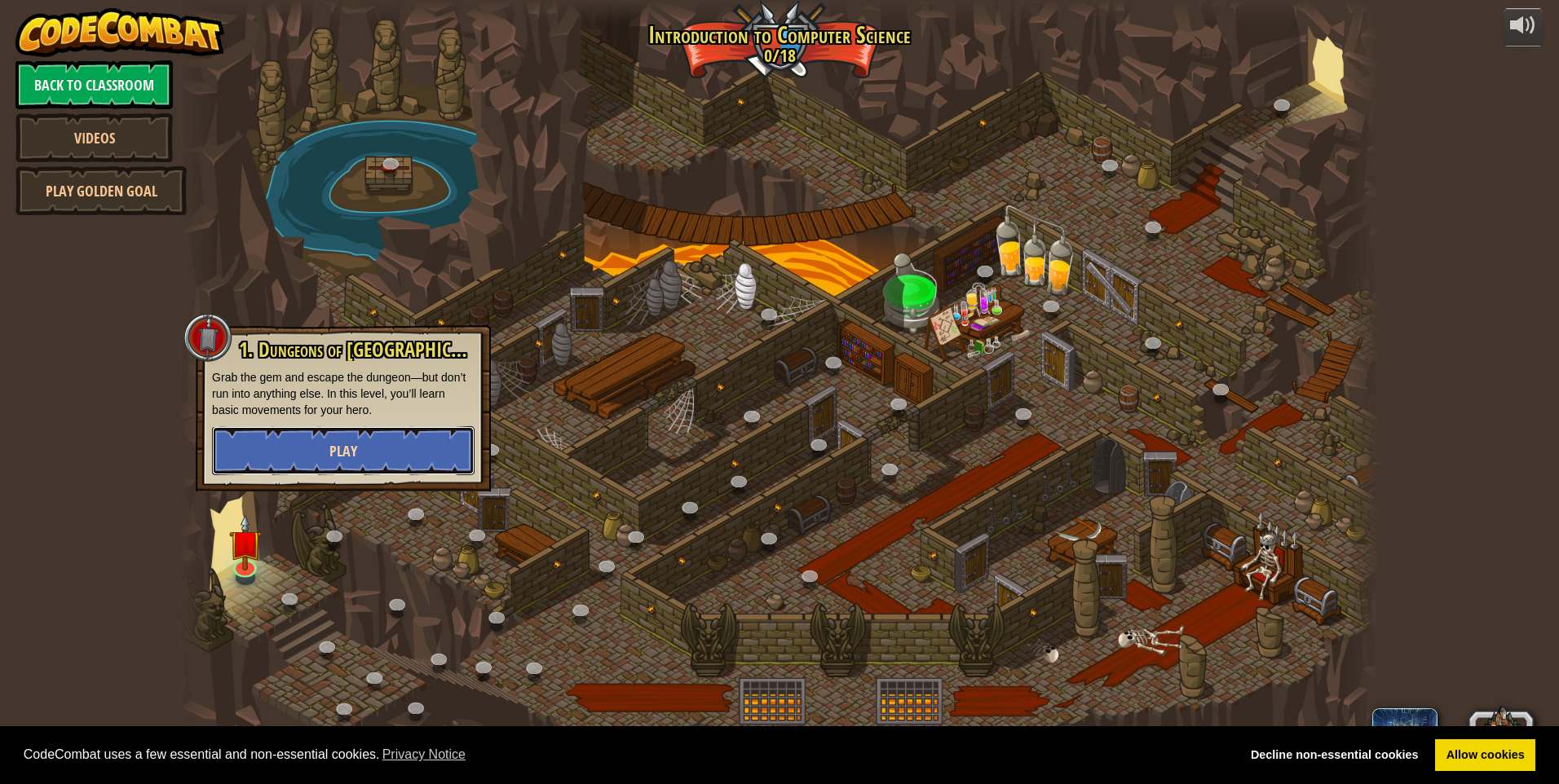
click at [348, 438] on button "Play" at bounding box center [343, 450] width 262 height 49
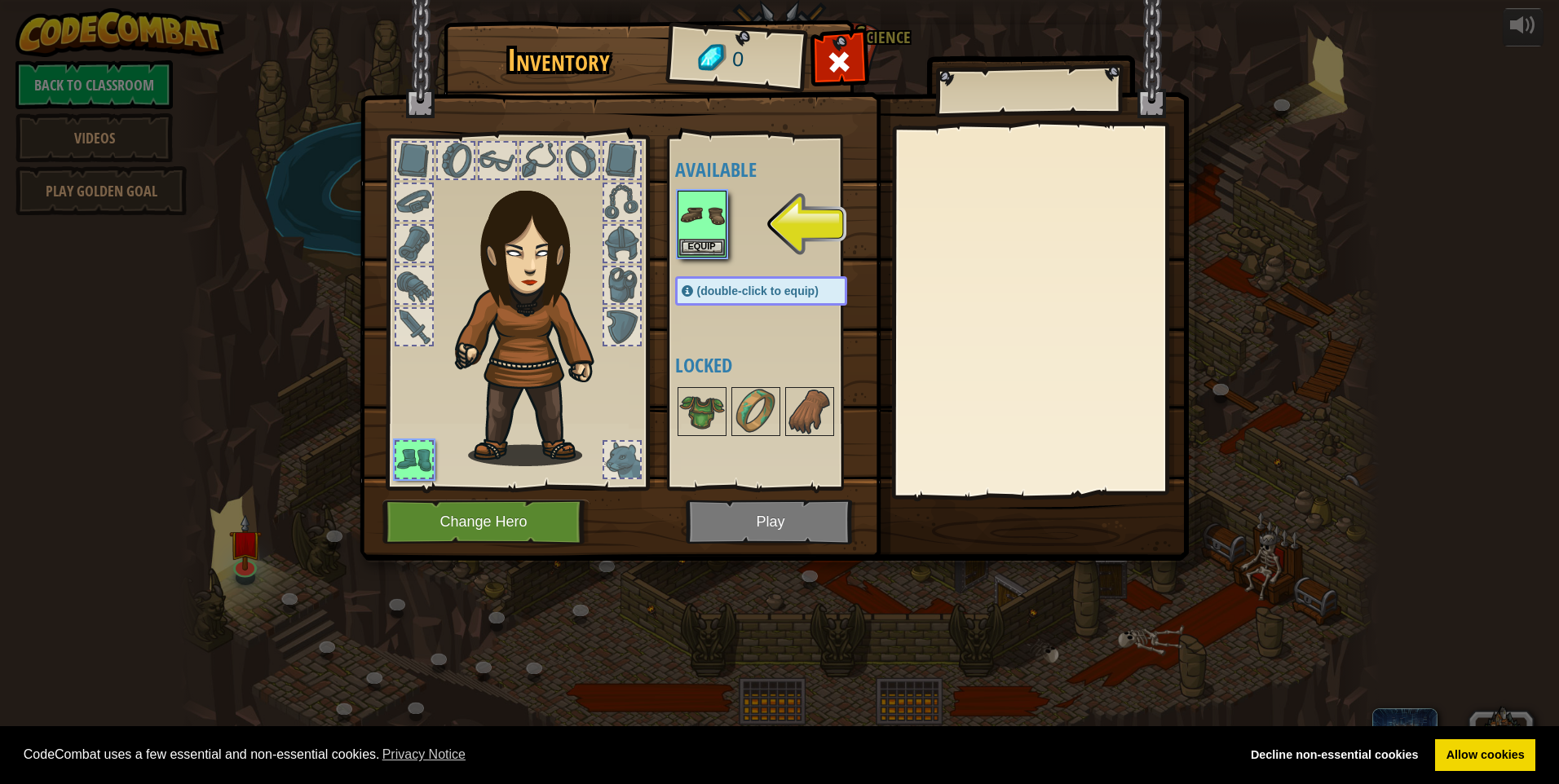
click at [616, 161] on div at bounding box center [622, 161] width 36 height 36
click at [616, 196] on div at bounding box center [622, 202] width 36 height 36
click at [620, 236] on div at bounding box center [622, 244] width 36 height 36
click at [933, 383] on div at bounding box center [1040, 311] width 288 height 366
click at [786, 403] on img at bounding box center [809, 411] width 46 height 46
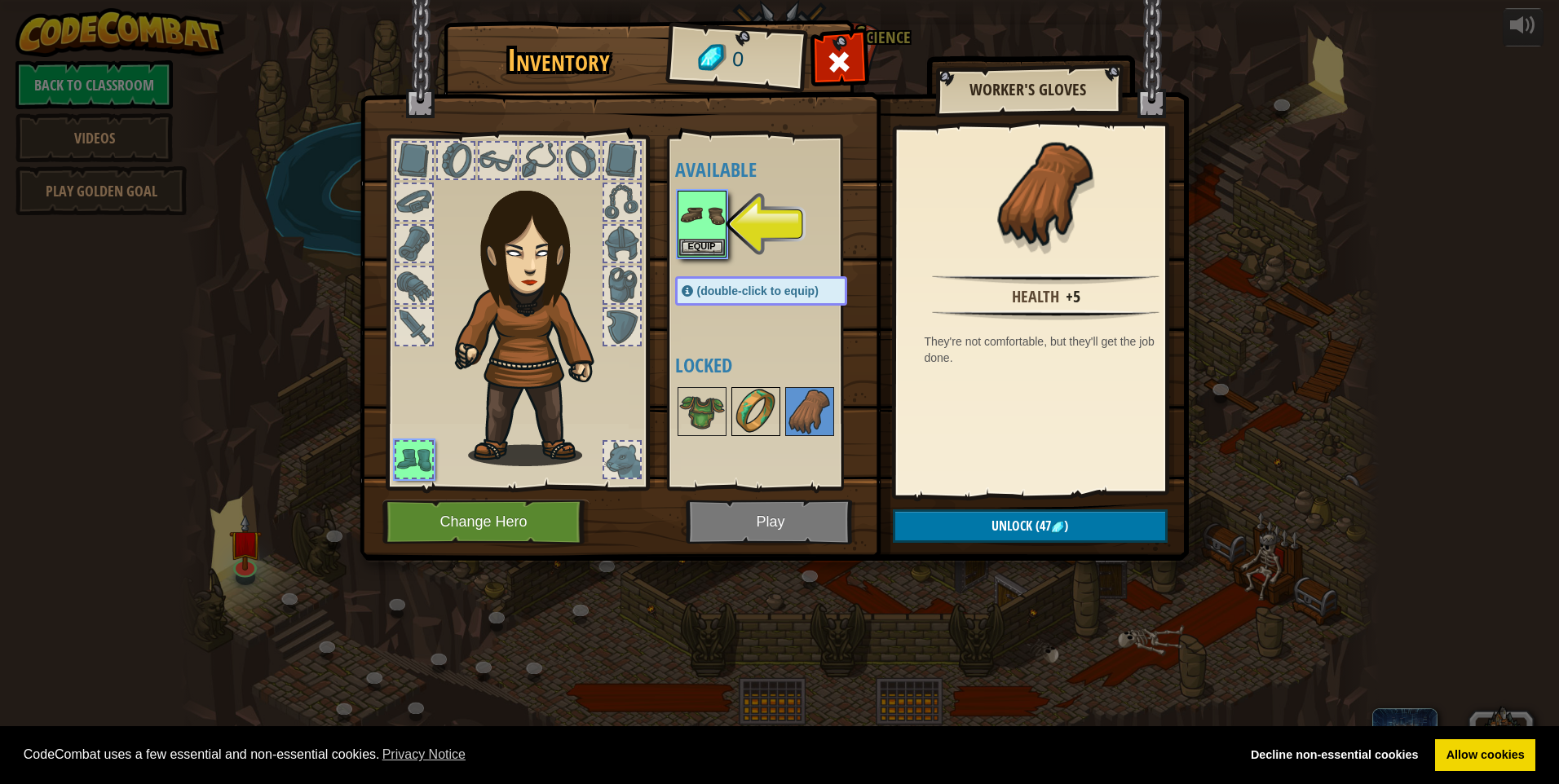
click at [764, 403] on img at bounding box center [756, 411] width 46 height 46
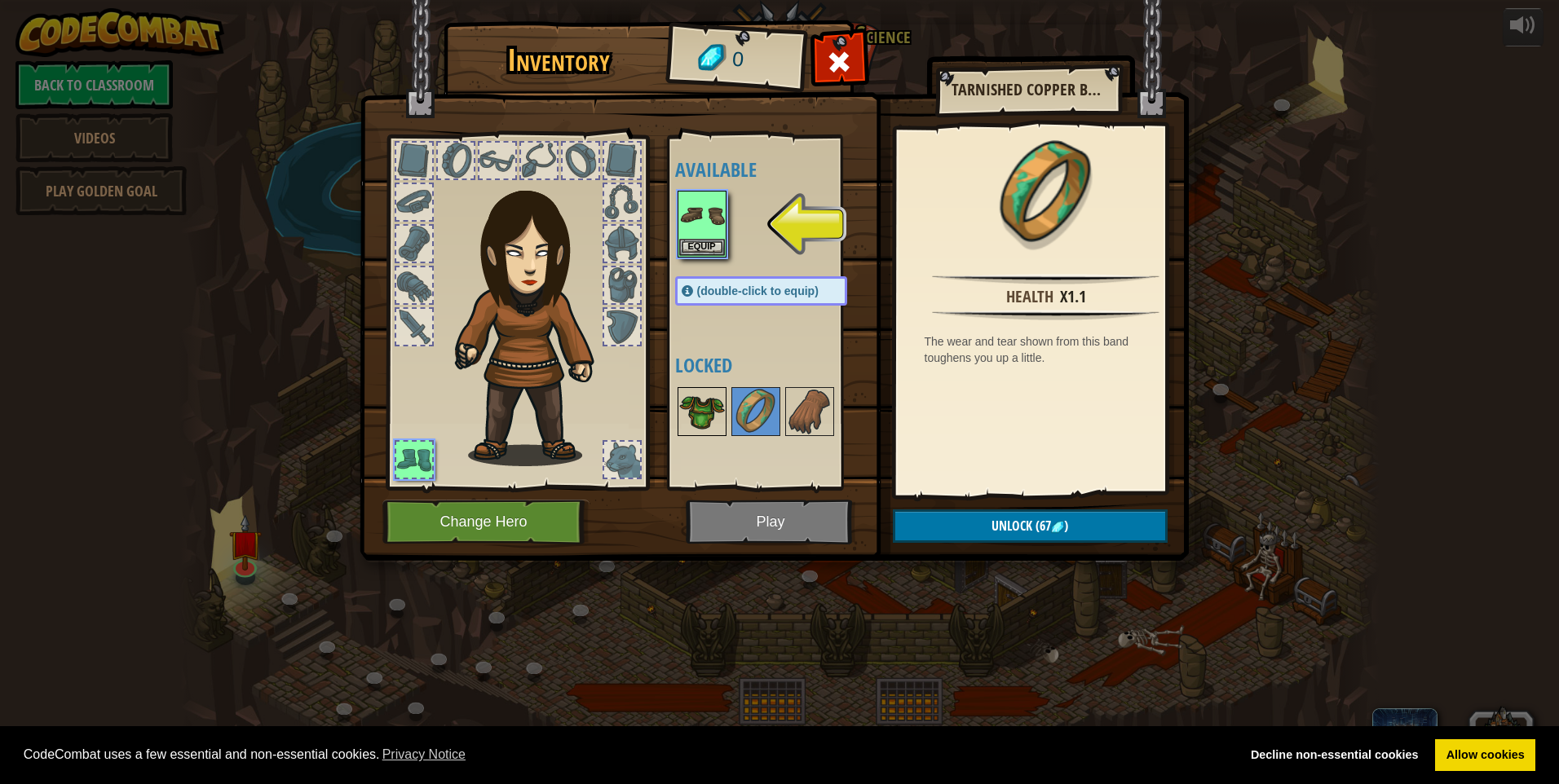
click at [726, 403] on div "Available Equip (double-click to equip) Locked" at bounding box center [777, 312] width 205 height 340
click at [622, 210] on div at bounding box center [622, 202] width 36 height 36
click at [605, 242] on div at bounding box center [622, 244] width 36 height 36
click at [702, 243] on button "Equip" at bounding box center [702, 246] width 46 height 17
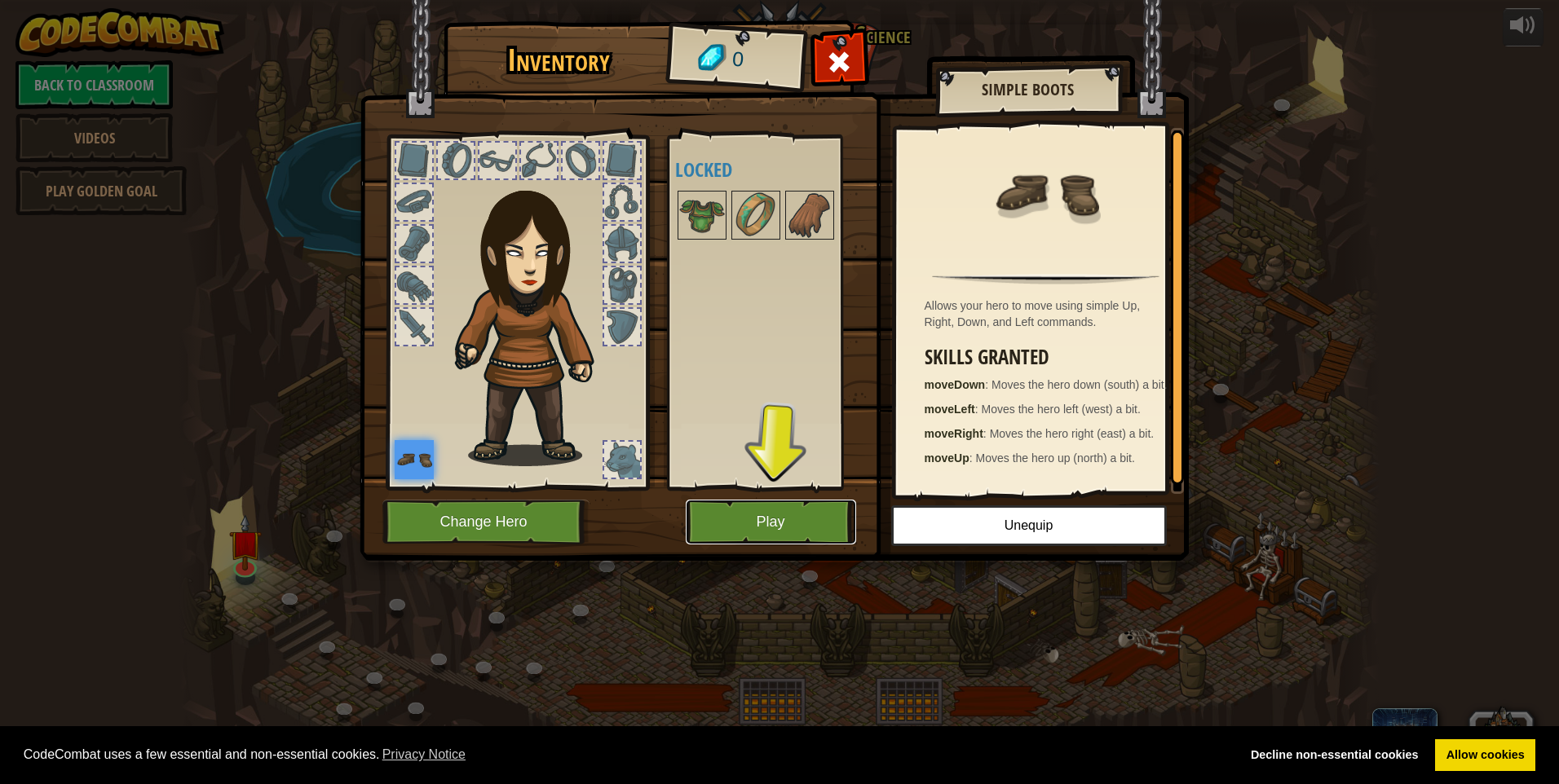
click at [751, 517] on button "Play" at bounding box center [771, 522] width 170 height 45
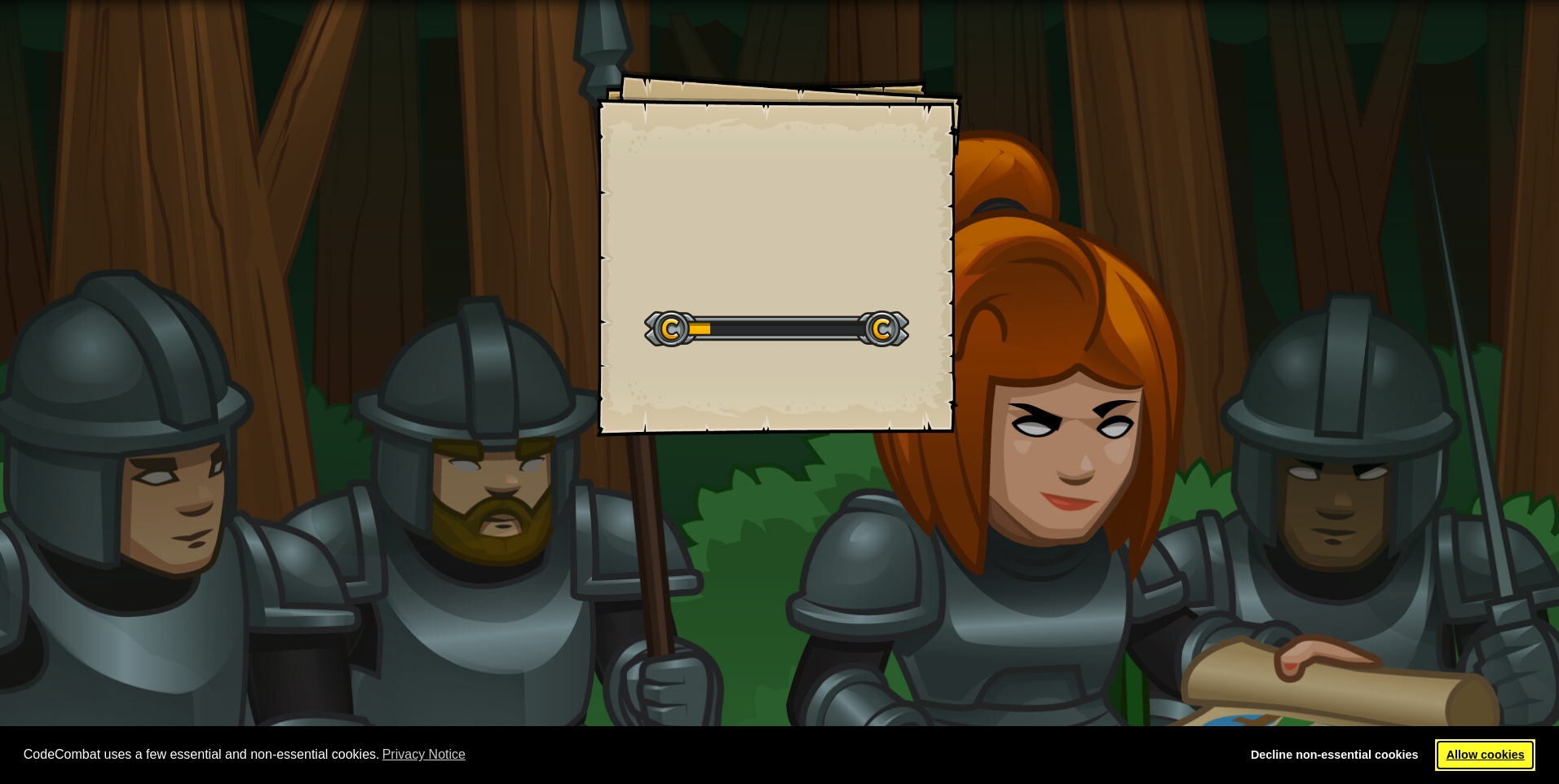
click at [1486, 759] on link "Allow cookies" at bounding box center [1485, 755] width 100 height 32
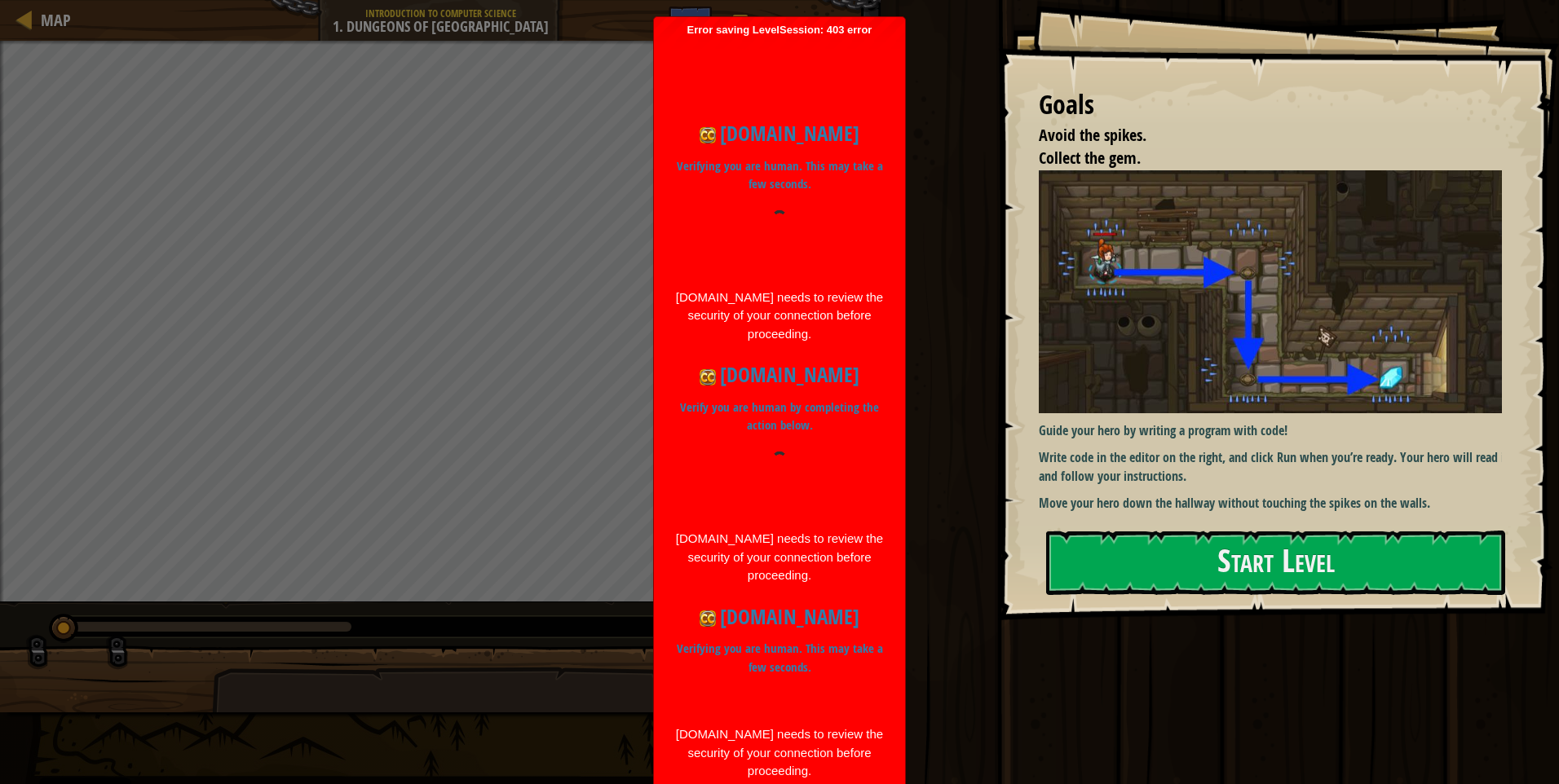
drag, startPoint x: 1254, startPoint y: 509, endPoint x: 1247, endPoint y: 514, distance: 8.6
click at [1248, 513] on div "Guide your hero by writing a program with code! Write code in the editor on the…" at bounding box center [1276, 342] width 475 height 344
click at [1226, 568] on button "Start Level" at bounding box center [1275, 563] width 459 height 65
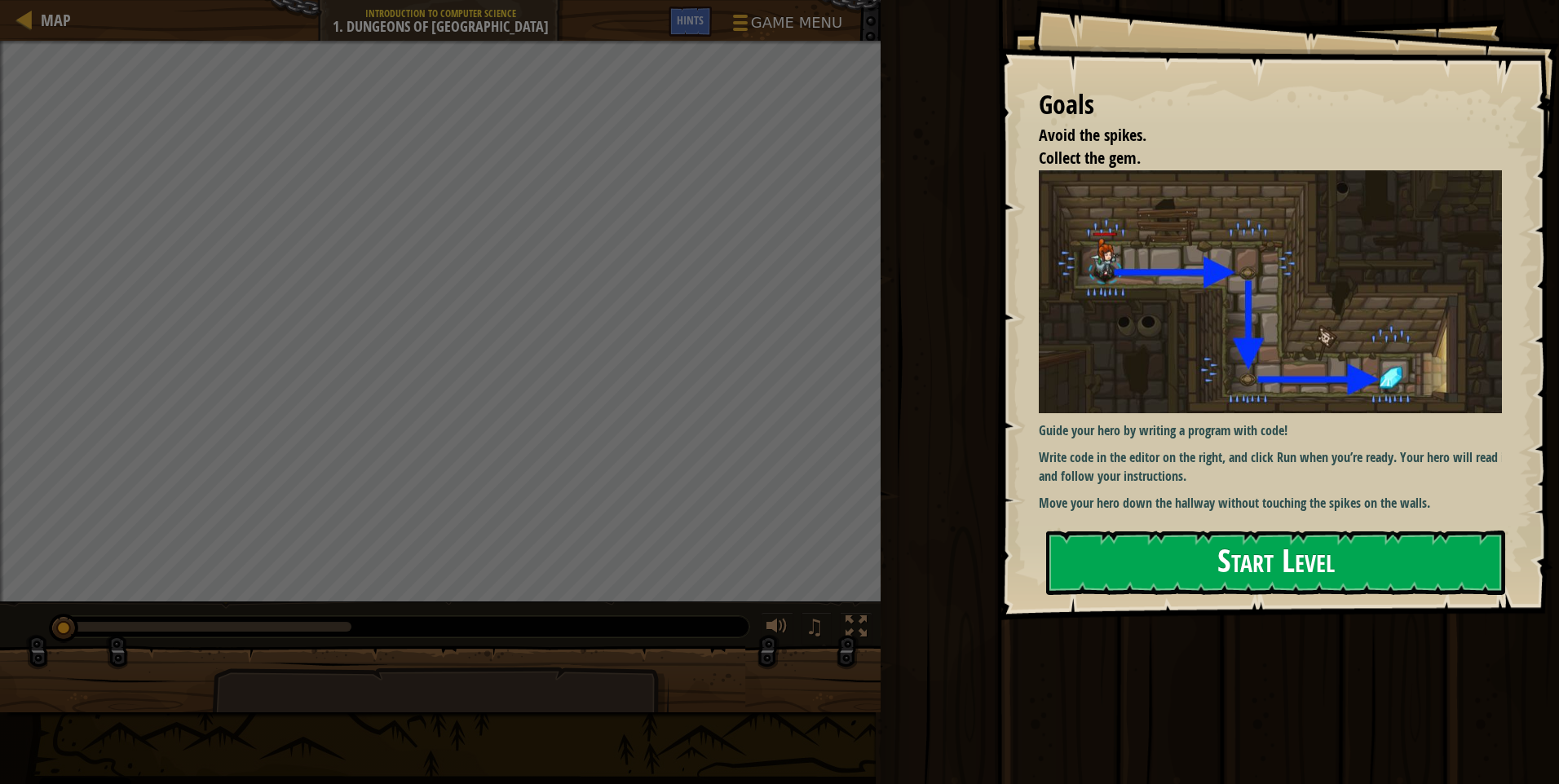
click at [1099, 557] on button "Start Level" at bounding box center [1275, 563] width 459 height 65
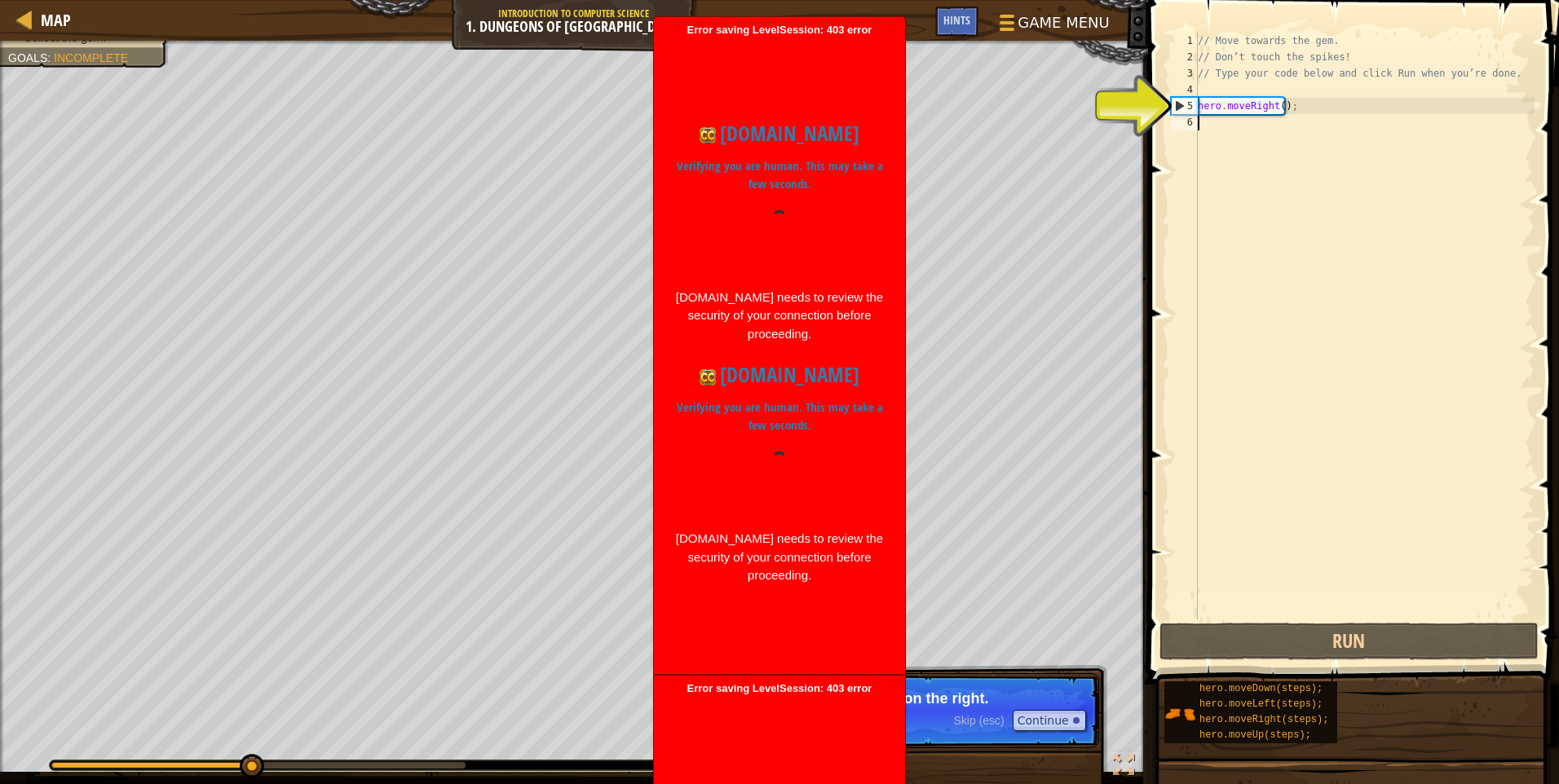
scroll to position [7, 0]
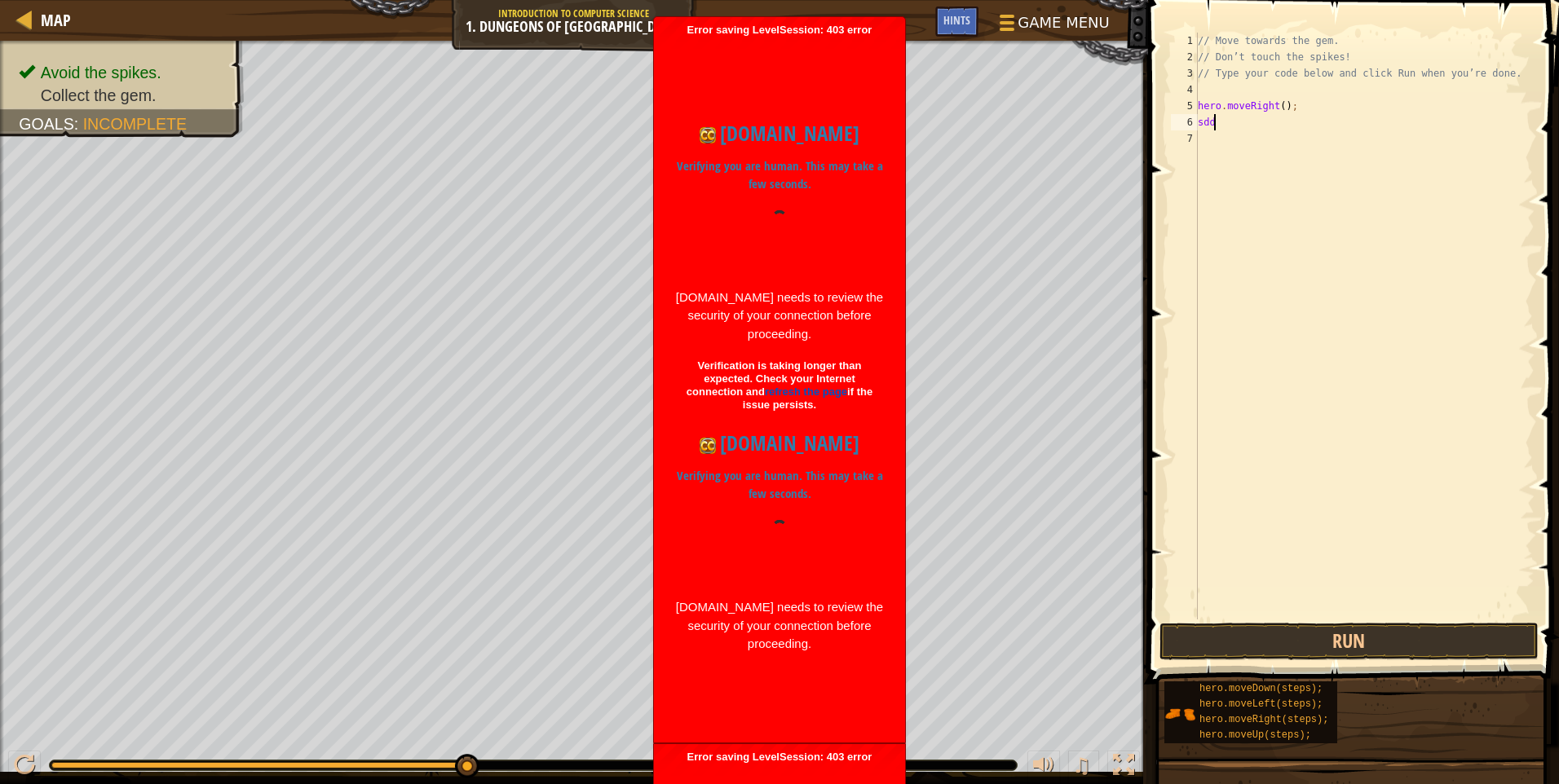
type textarea "sdds"
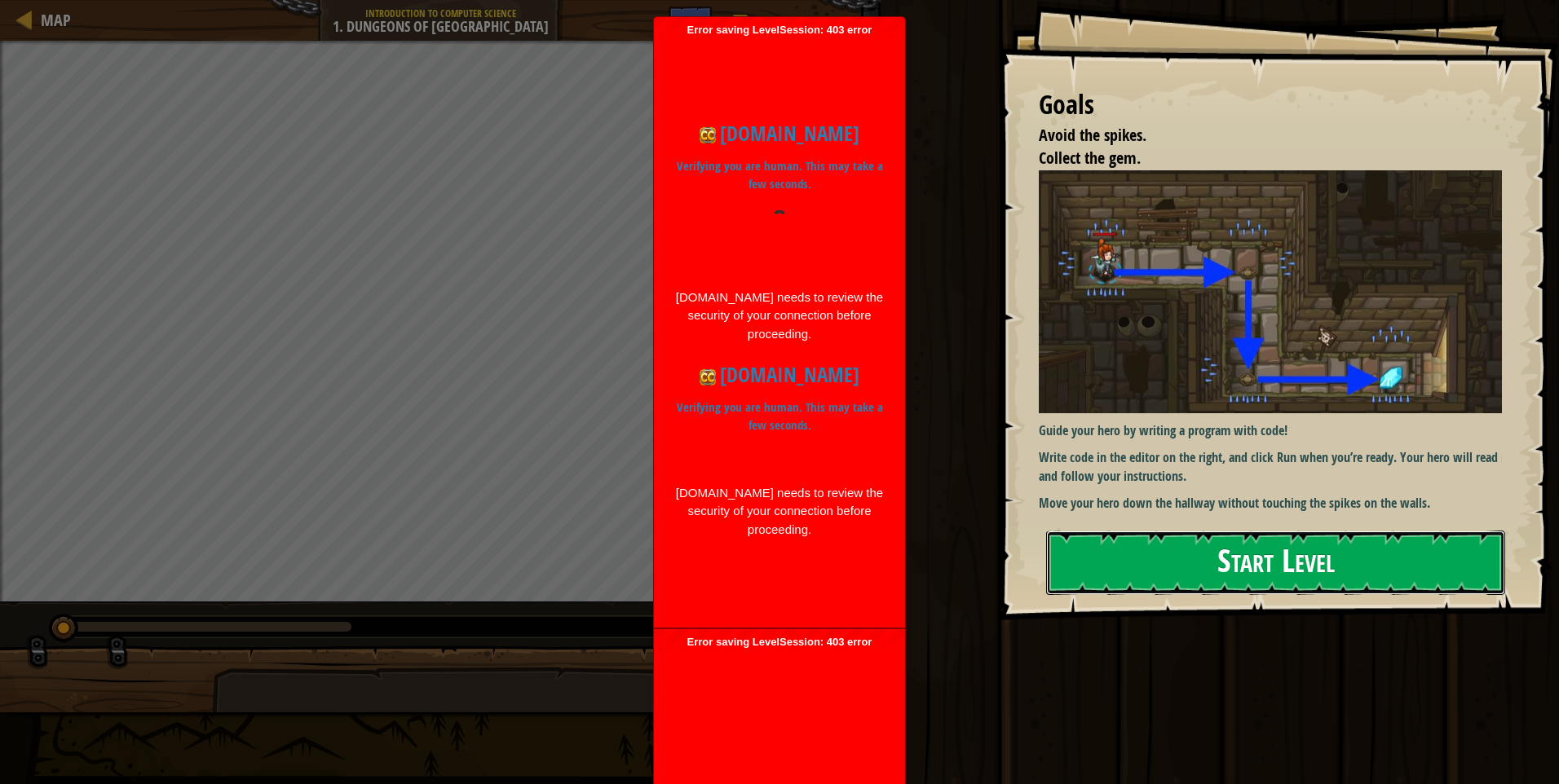
click at [1222, 570] on button "Start Level" at bounding box center [1275, 563] width 459 height 65
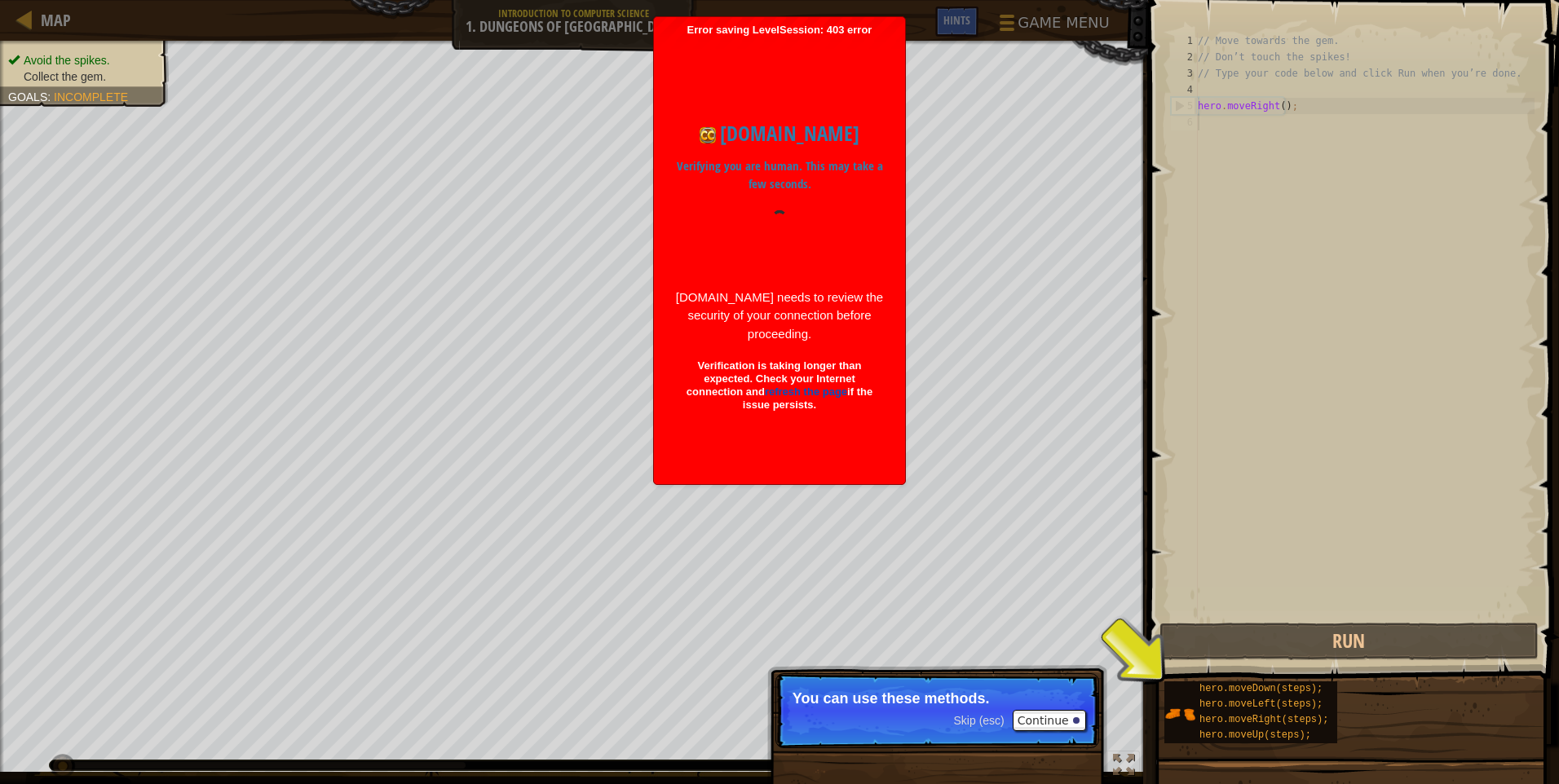
click at [1236, 134] on div "// Move towards the gem. // Don’t touch the spikes! // Type your code below and…" at bounding box center [1364, 342] width 340 height 620
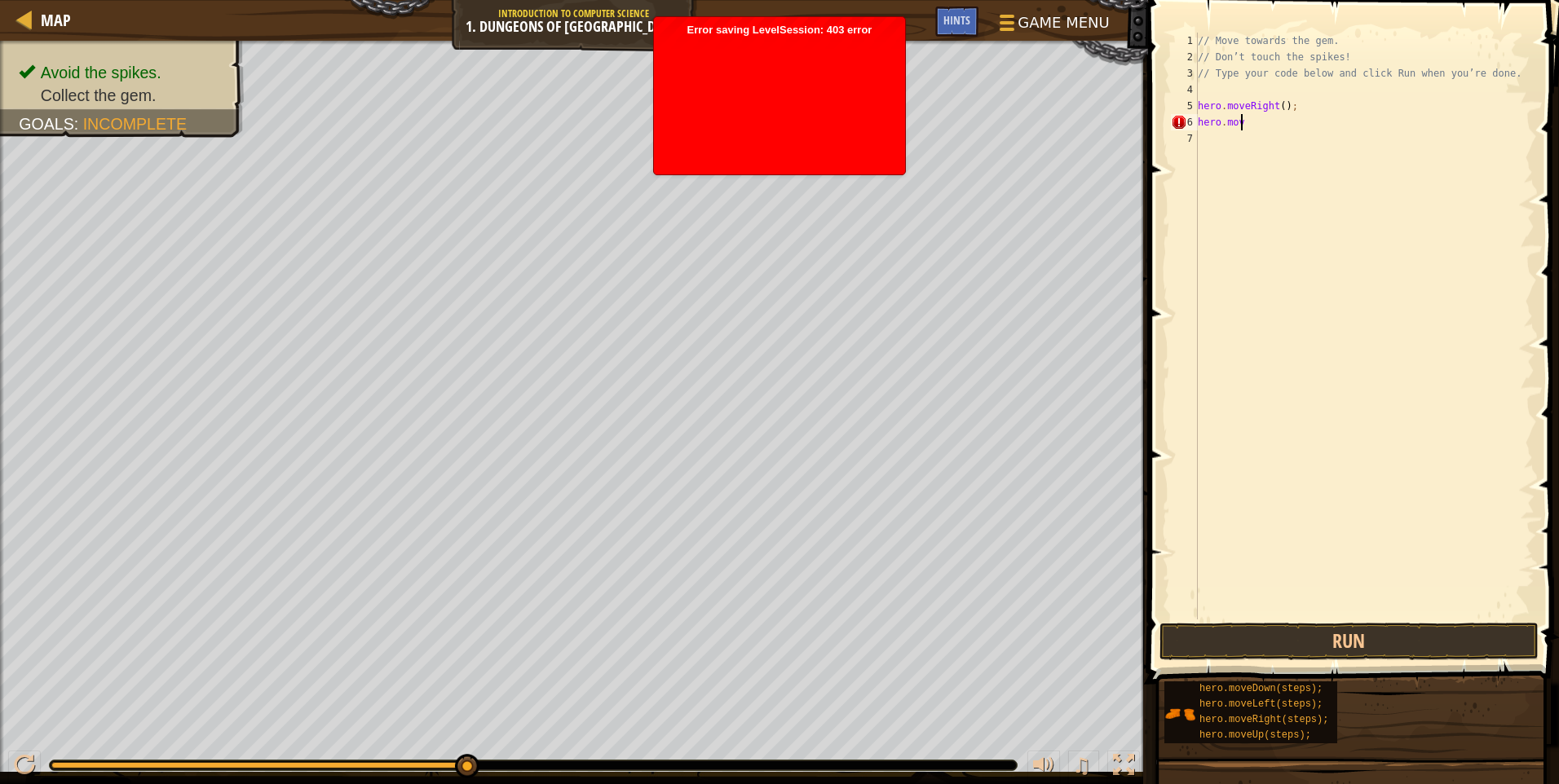
scroll to position [7, 2]
type textarea "hero.move"
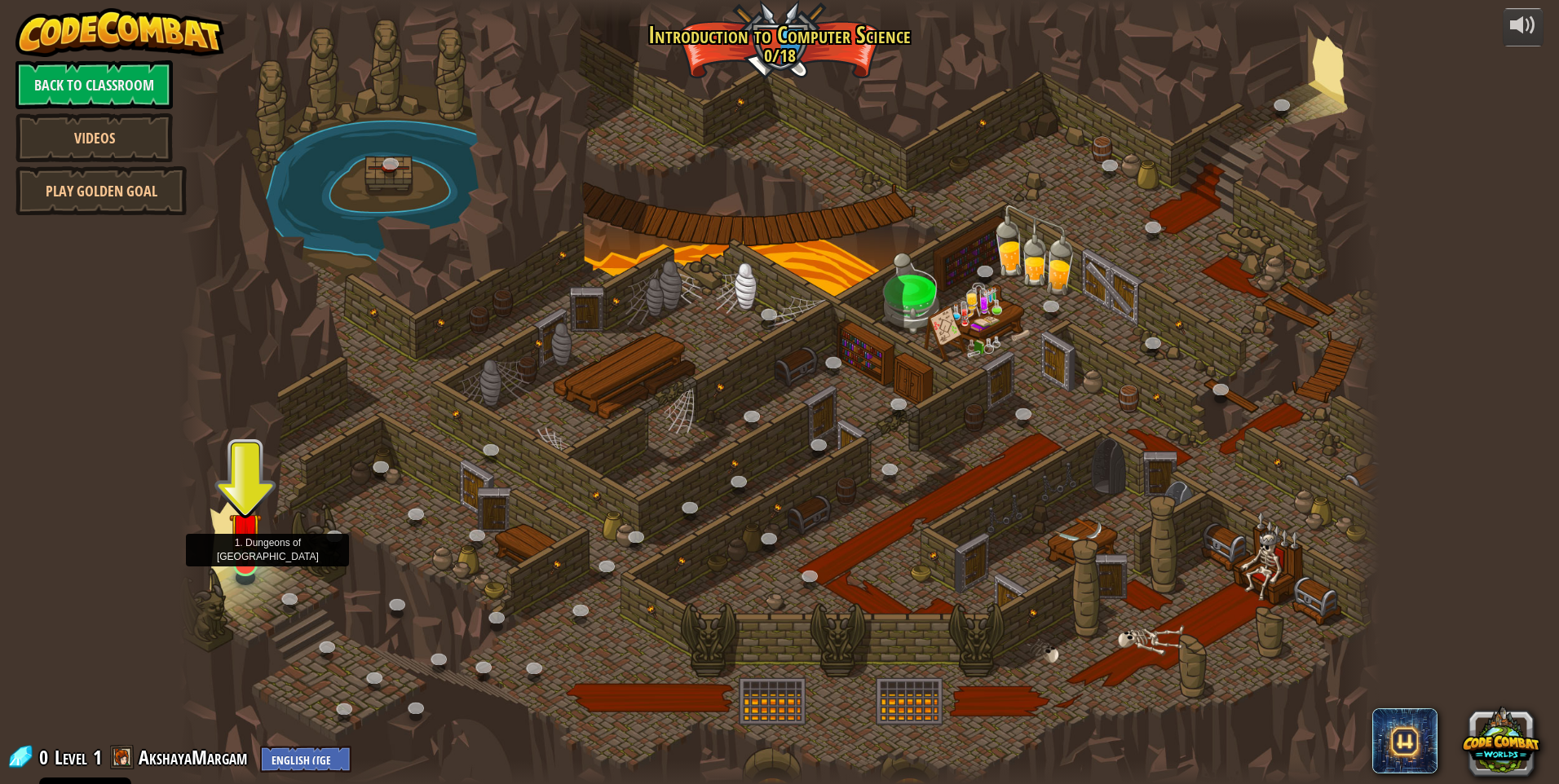
click at [234, 542] on img at bounding box center [245, 529] width 32 height 74
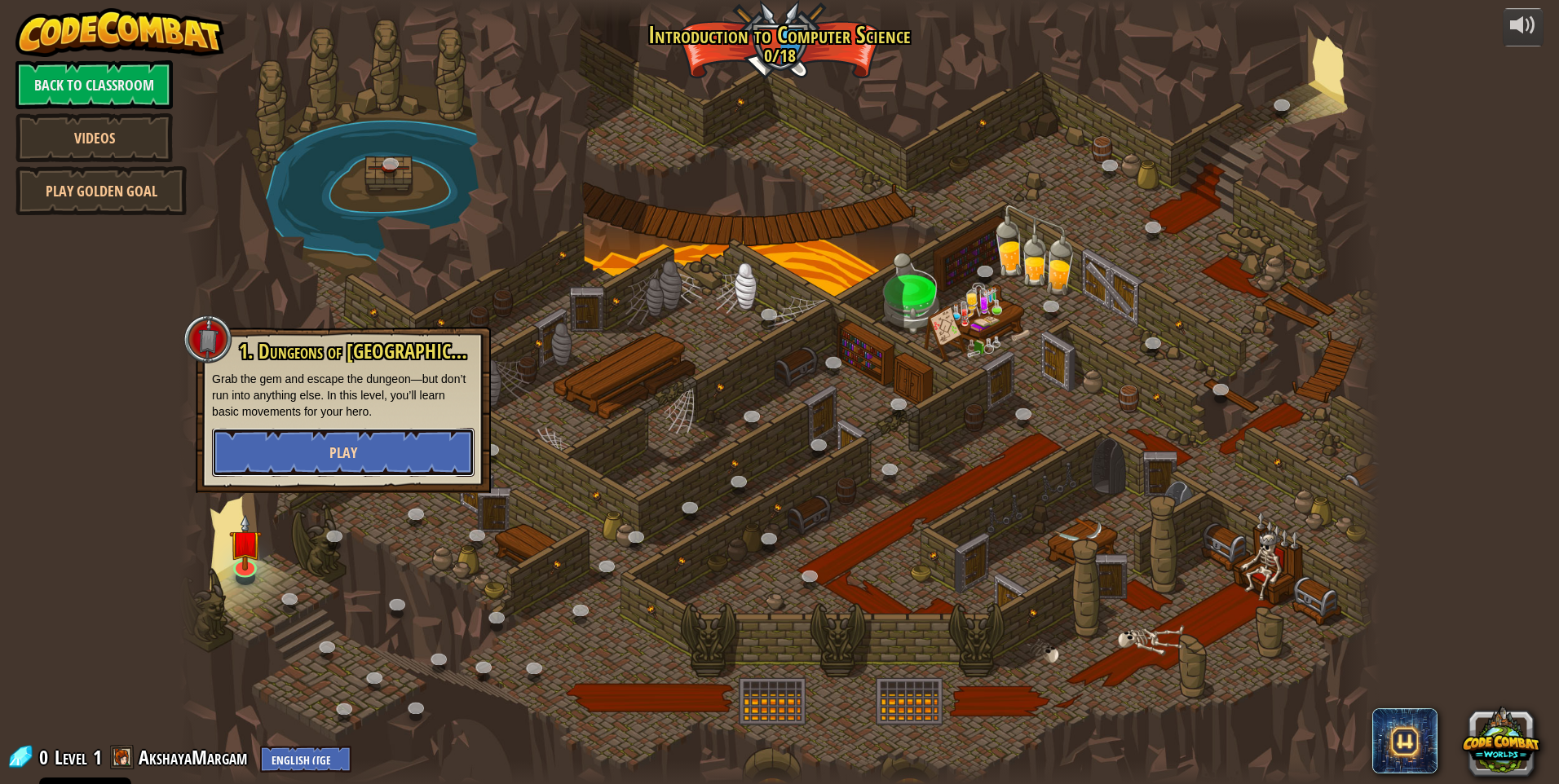
click at [333, 453] on span "Play" at bounding box center [343, 452] width 27 height 21
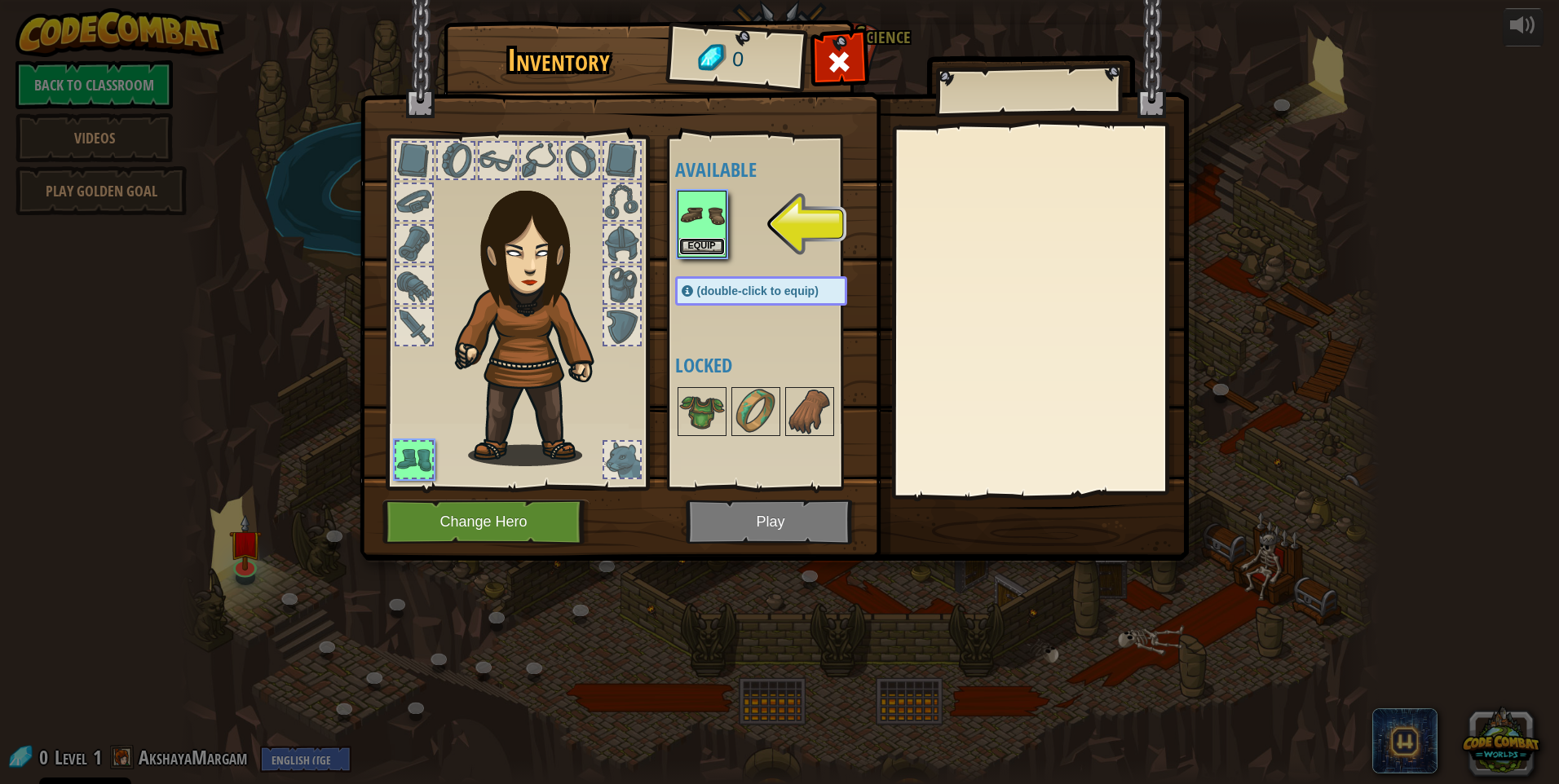
click at [694, 248] on button "Equip" at bounding box center [702, 246] width 46 height 17
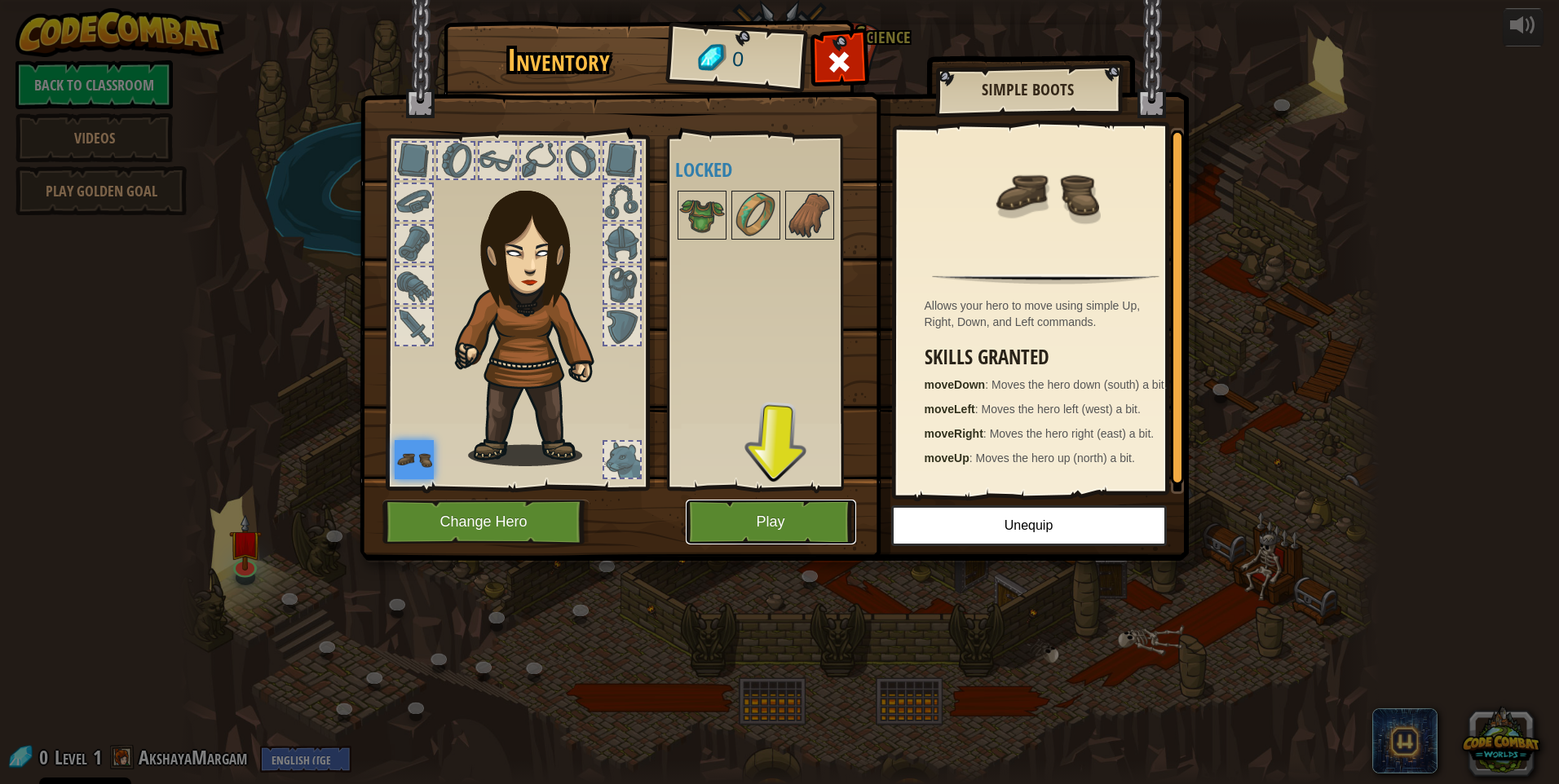
click at [742, 519] on button "Play" at bounding box center [771, 522] width 170 height 45
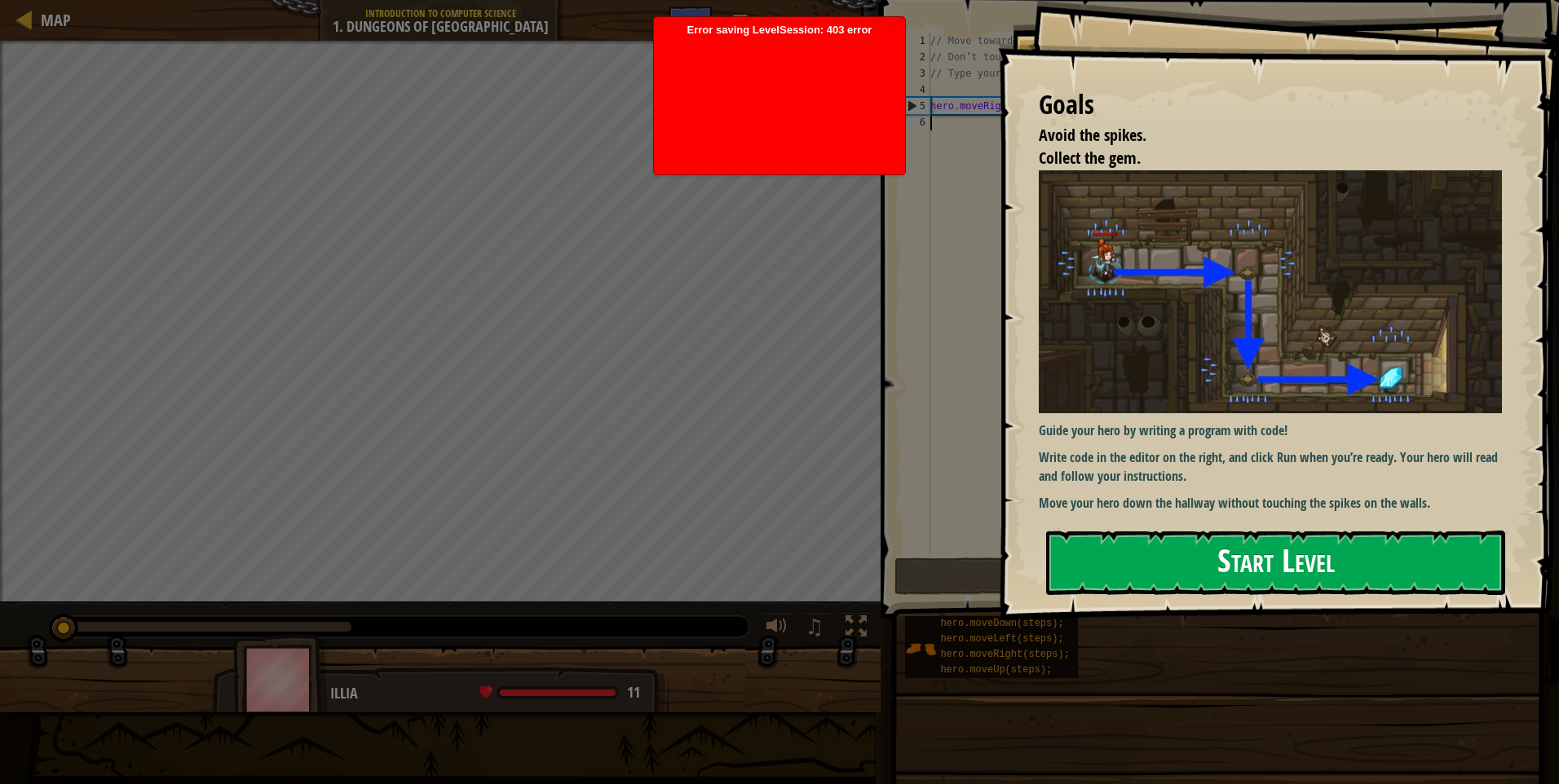
click at [1157, 556] on button "Start Level" at bounding box center [1275, 563] width 459 height 65
